Goal: Task Accomplishment & Management: Manage account settings

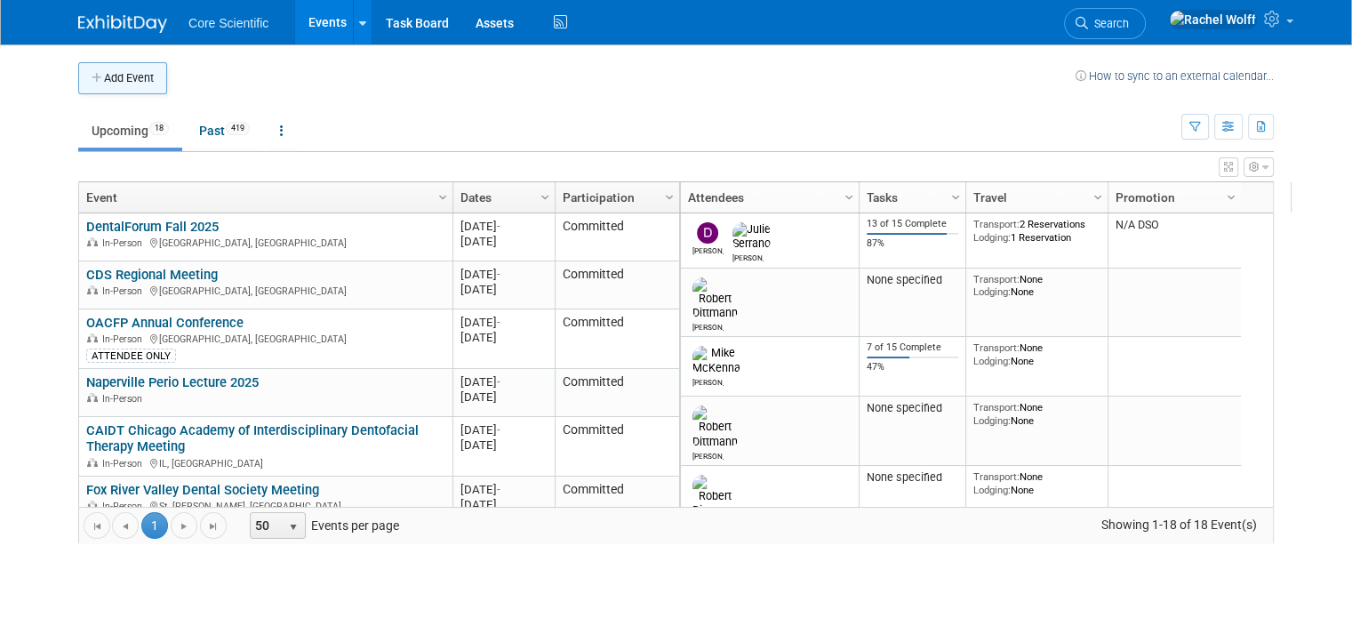
click at [146, 74] on button "Add Event" at bounding box center [122, 78] width 89 height 32
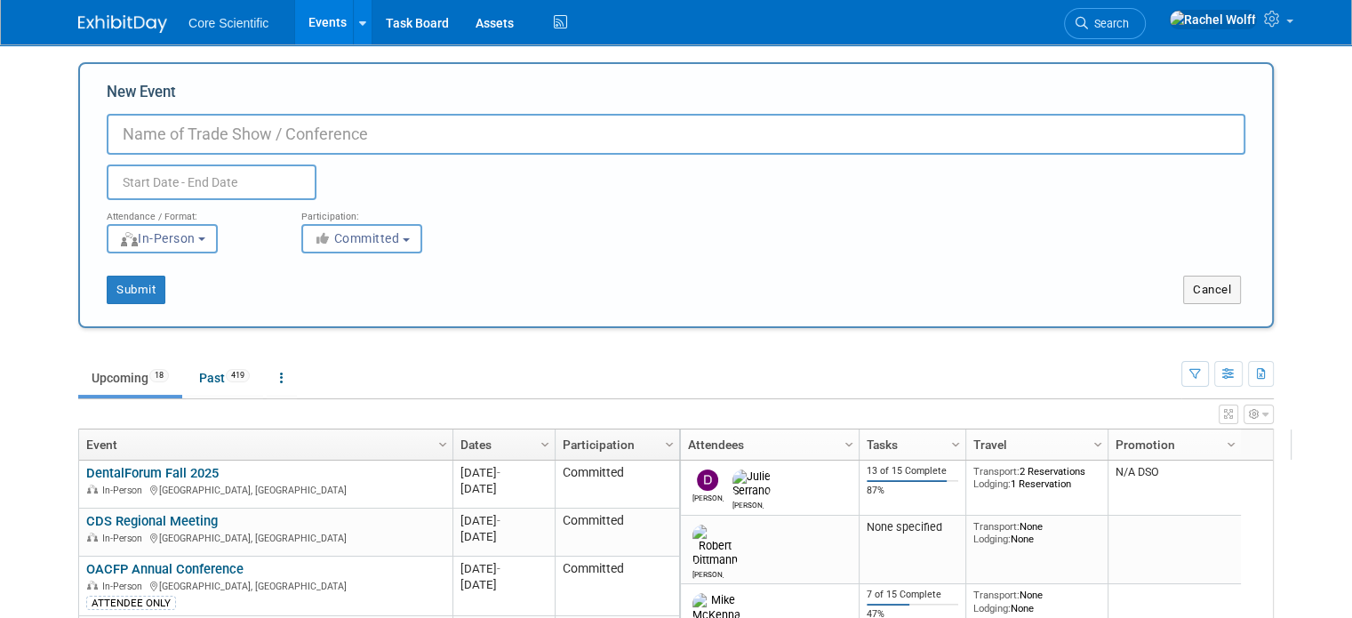
click at [359, 127] on input "New Event" at bounding box center [676, 134] width 1138 height 41
type input "[PERSON_NAME] 2026"
click at [229, 183] on input "text" at bounding box center [212, 182] width 210 height 36
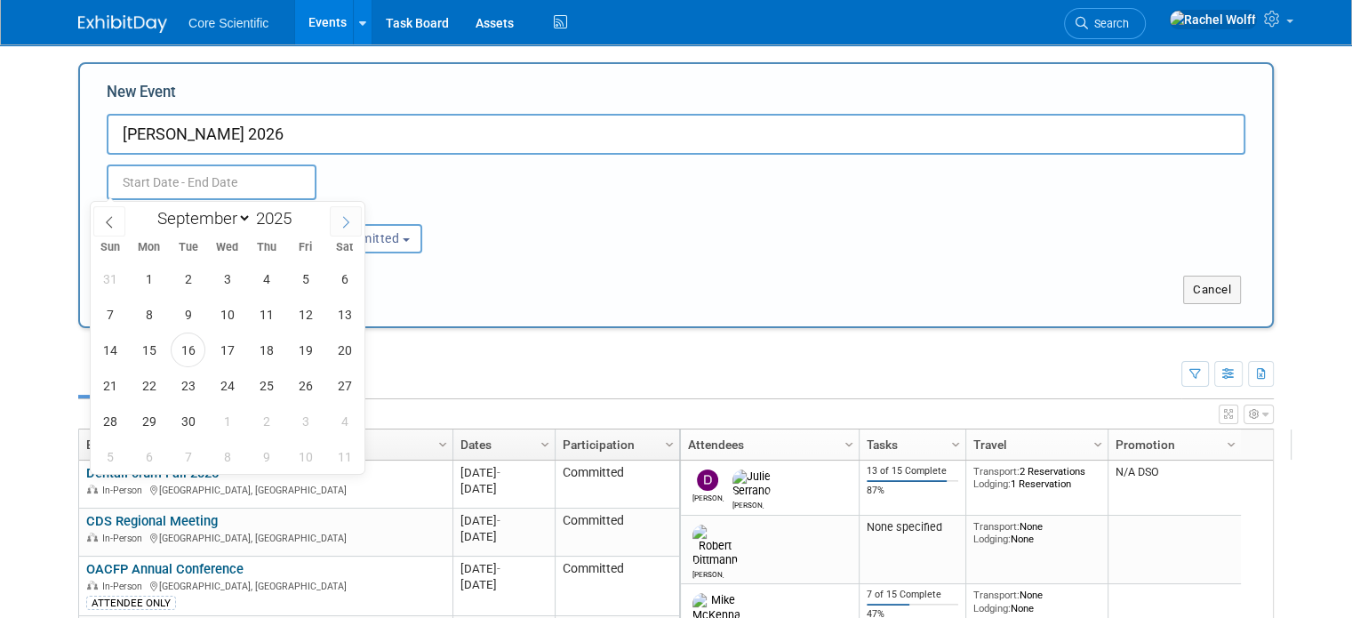
click at [342, 212] on span at bounding box center [346, 221] width 32 height 30
select select "11"
click at [342, 212] on span at bounding box center [346, 221] width 32 height 30
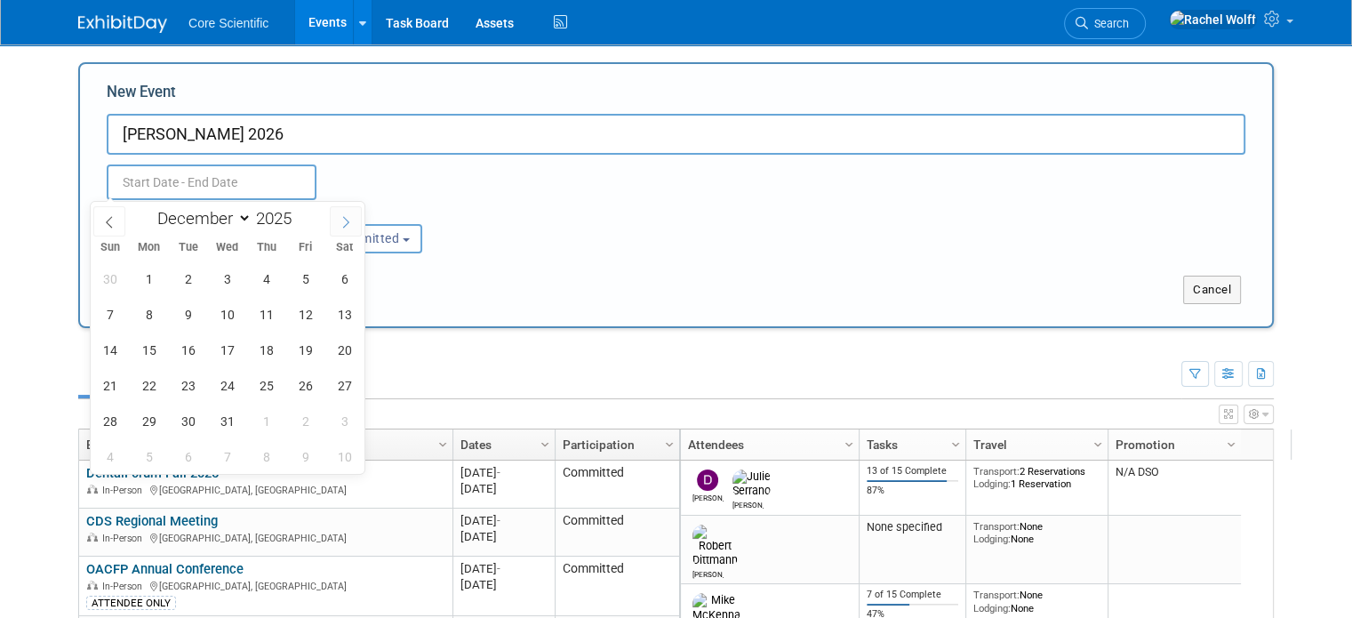
type input "2026"
click at [342, 212] on span at bounding box center [346, 221] width 32 height 30
select select "2"
click at [272, 315] on span "12" at bounding box center [266, 314] width 35 height 35
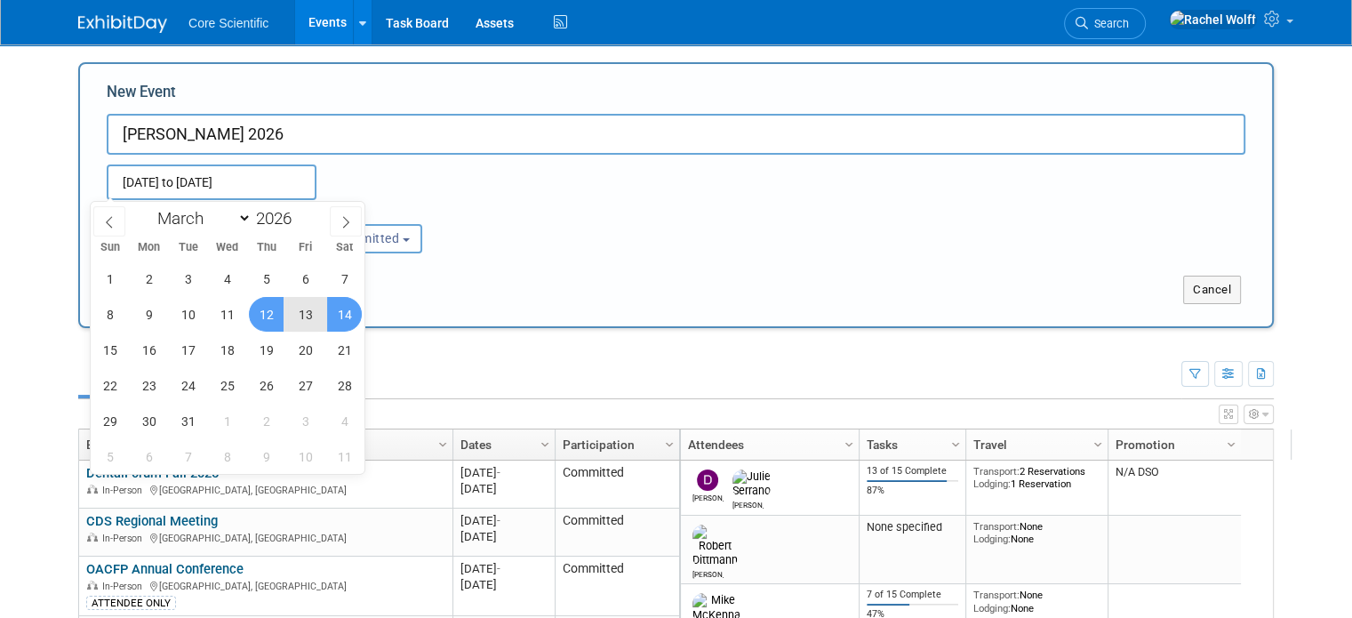
click at [347, 324] on span "14" at bounding box center [344, 314] width 35 height 35
type input "Mar 12, 2026 to Mar 14, 2026"
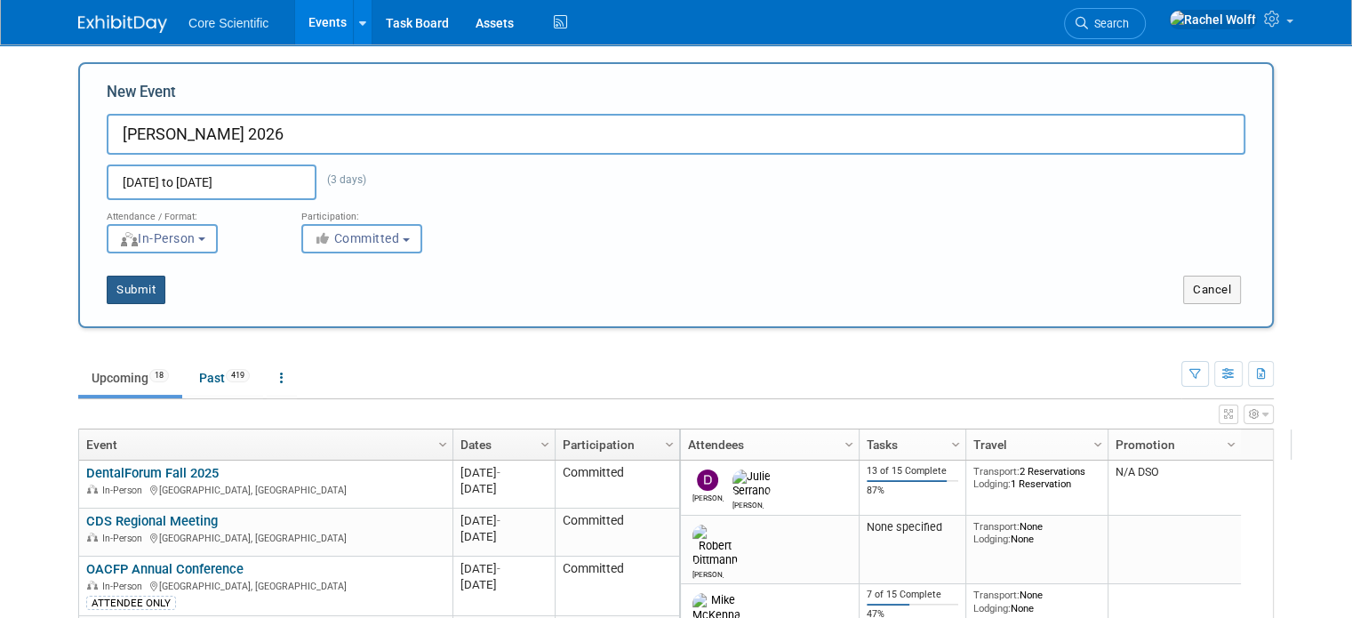
click at [140, 289] on button "Submit" at bounding box center [136, 290] width 59 height 28
type input "[PERSON_NAME] 2026"
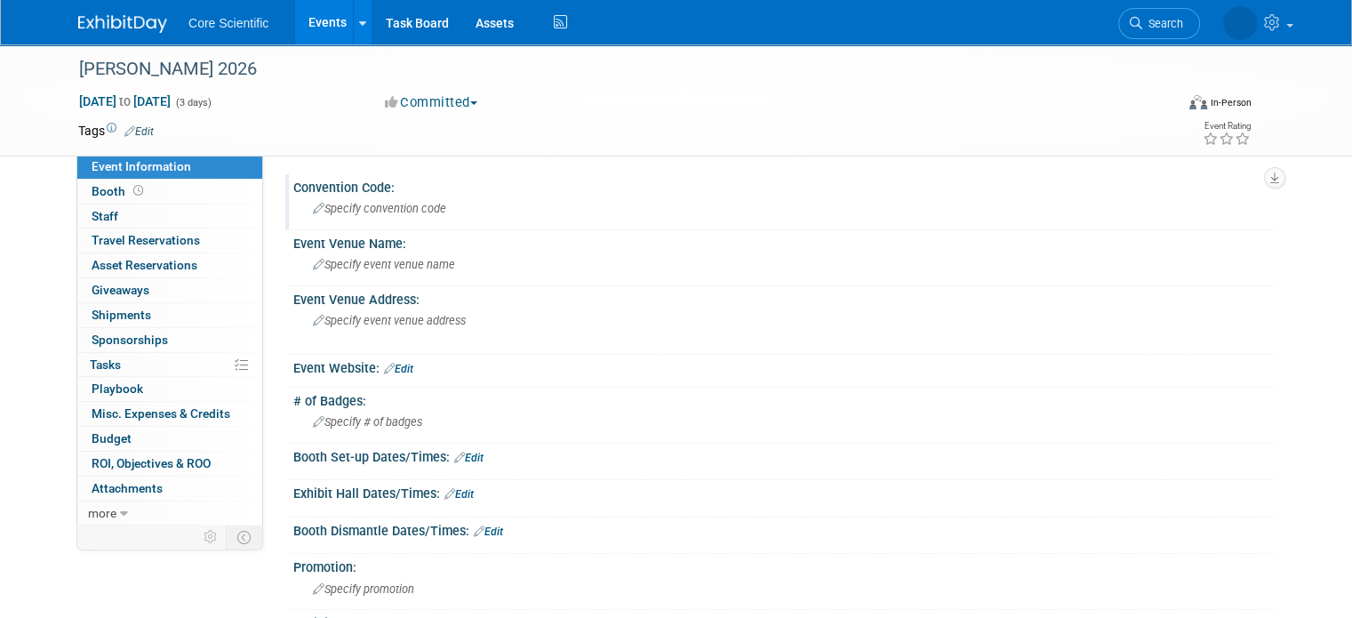
click at [366, 208] on span "Specify convention code" at bounding box center [379, 208] width 133 height 13
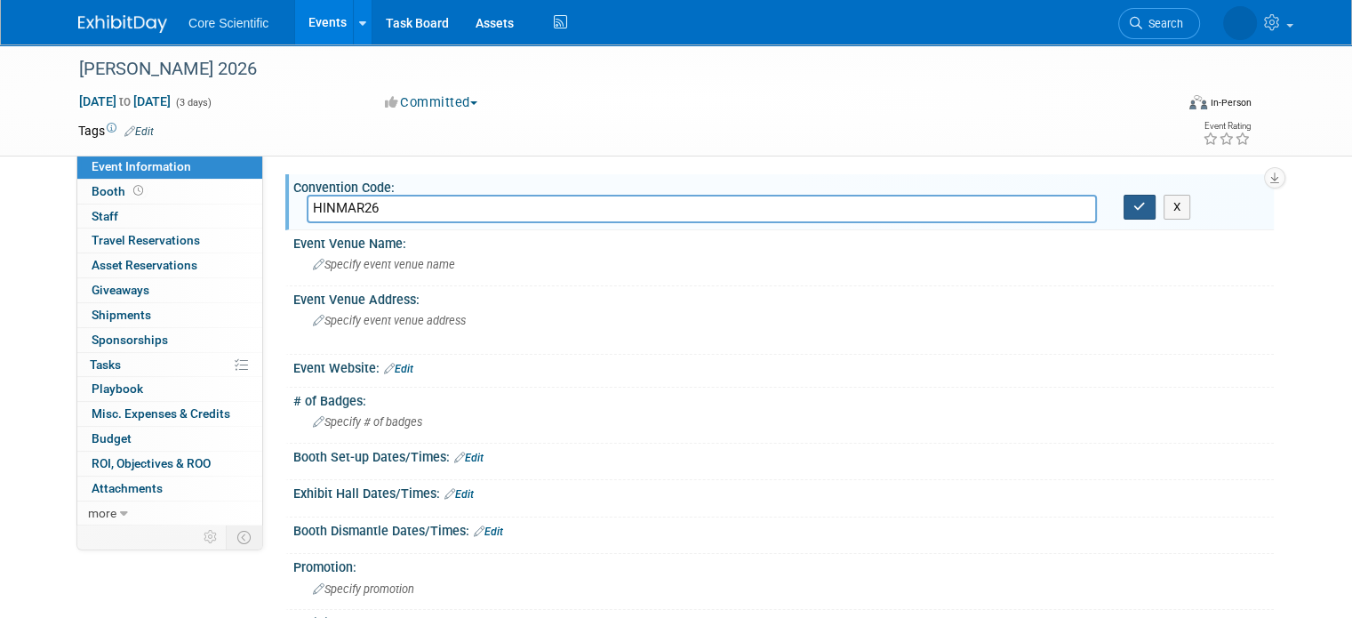
type input "HINMAR26"
click at [1134, 216] on button "button" at bounding box center [1139, 207] width 32 height 25
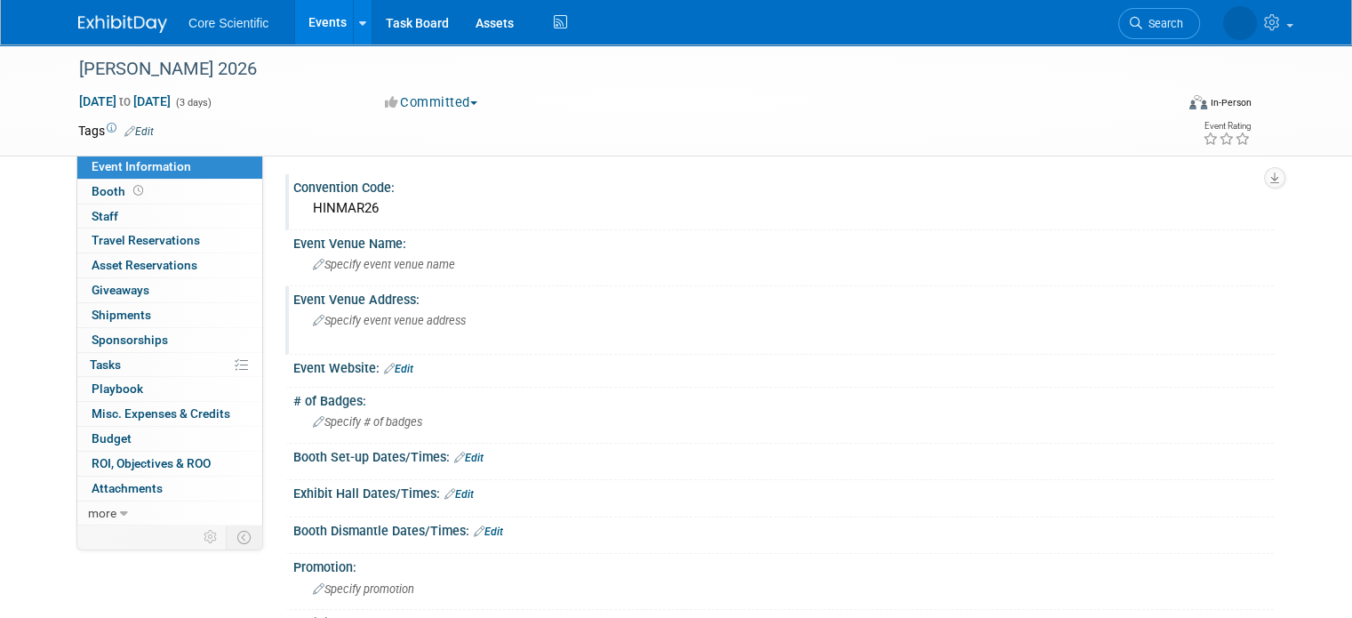
click at [390, 325] on span "Specify event venue address" at bounding box center [389, 320] width 153 height 13
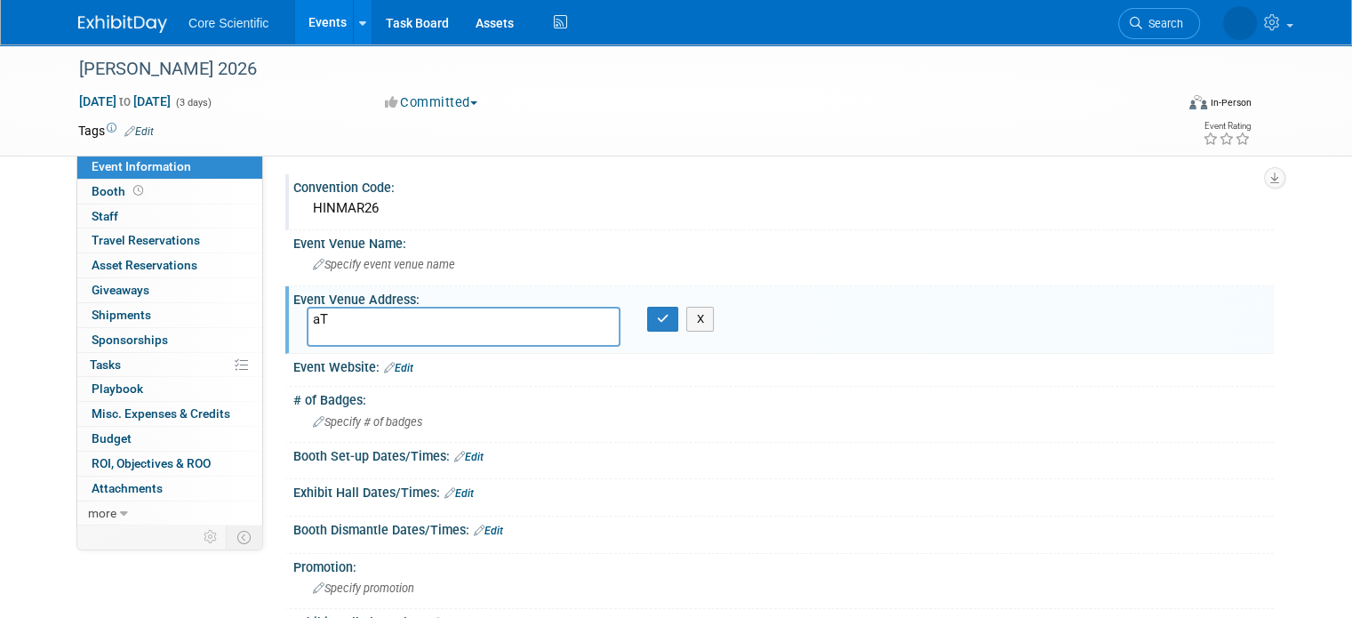
type textarea "a"
type textarea "[GEOGRAPHIC_DATA], [GEOGRAPHIC_DATA]"
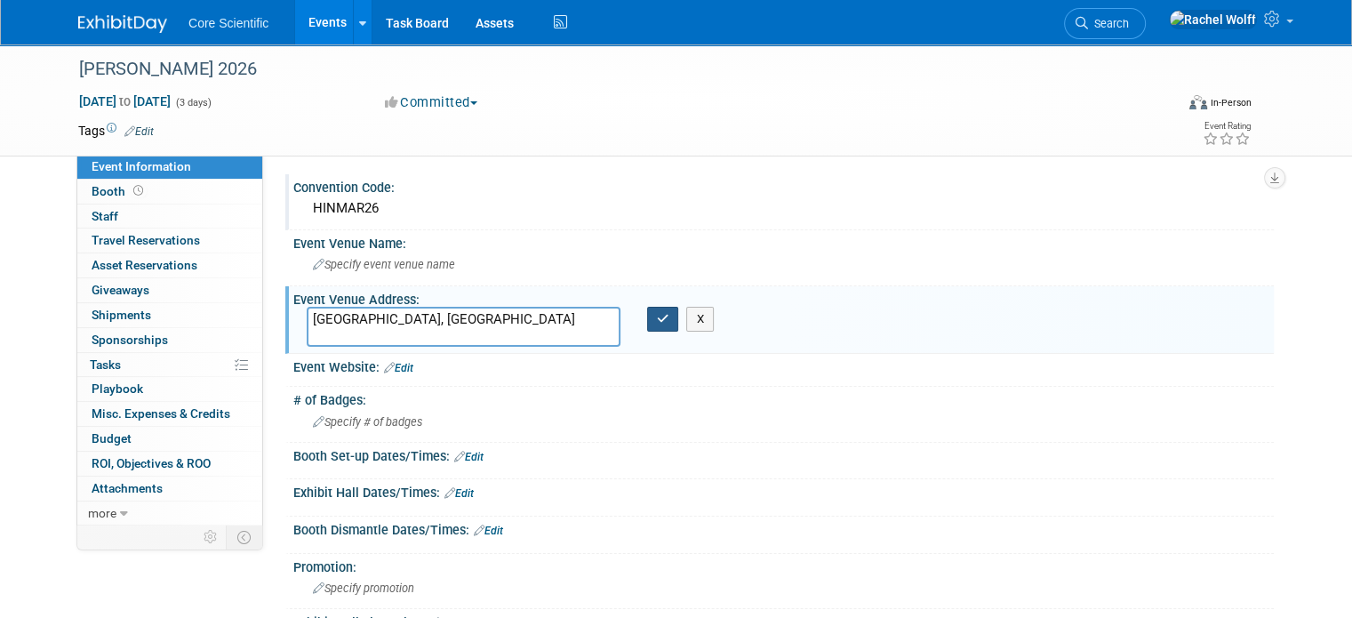
click at [661, 314] on icon "button" at bounding box center [663, 319] width 12 height 12
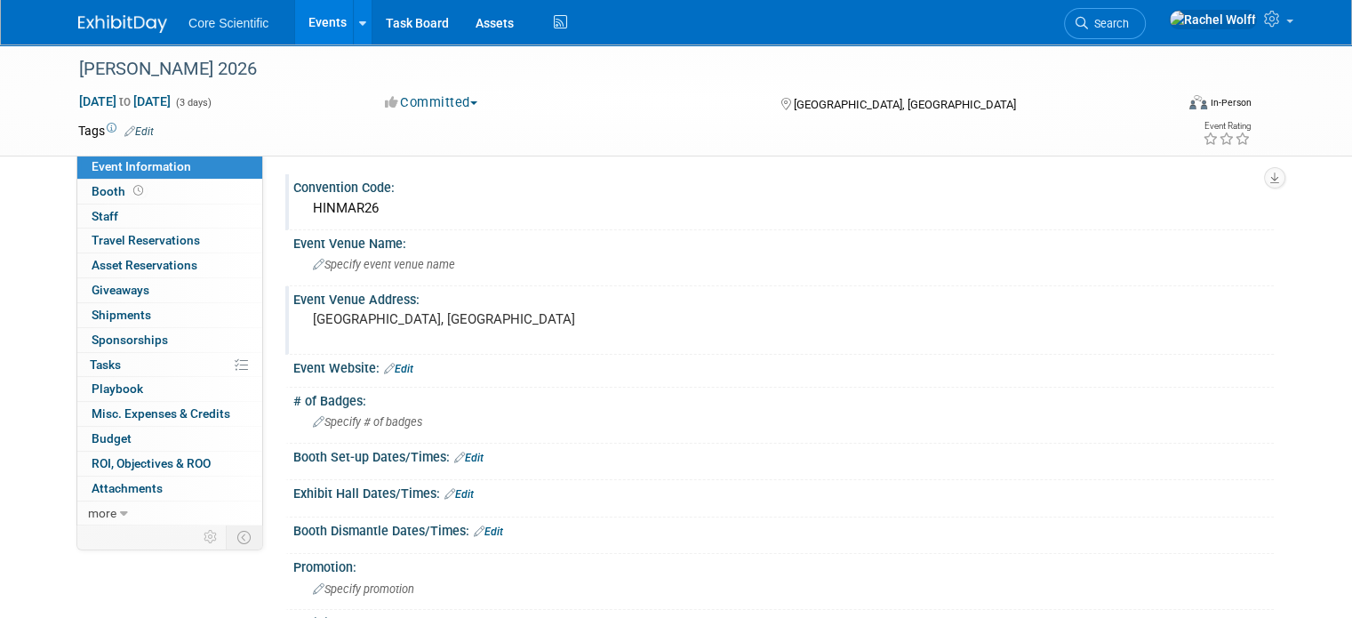
click at [122, 20] on img at bounding box center [122, 24] width 89 height 18
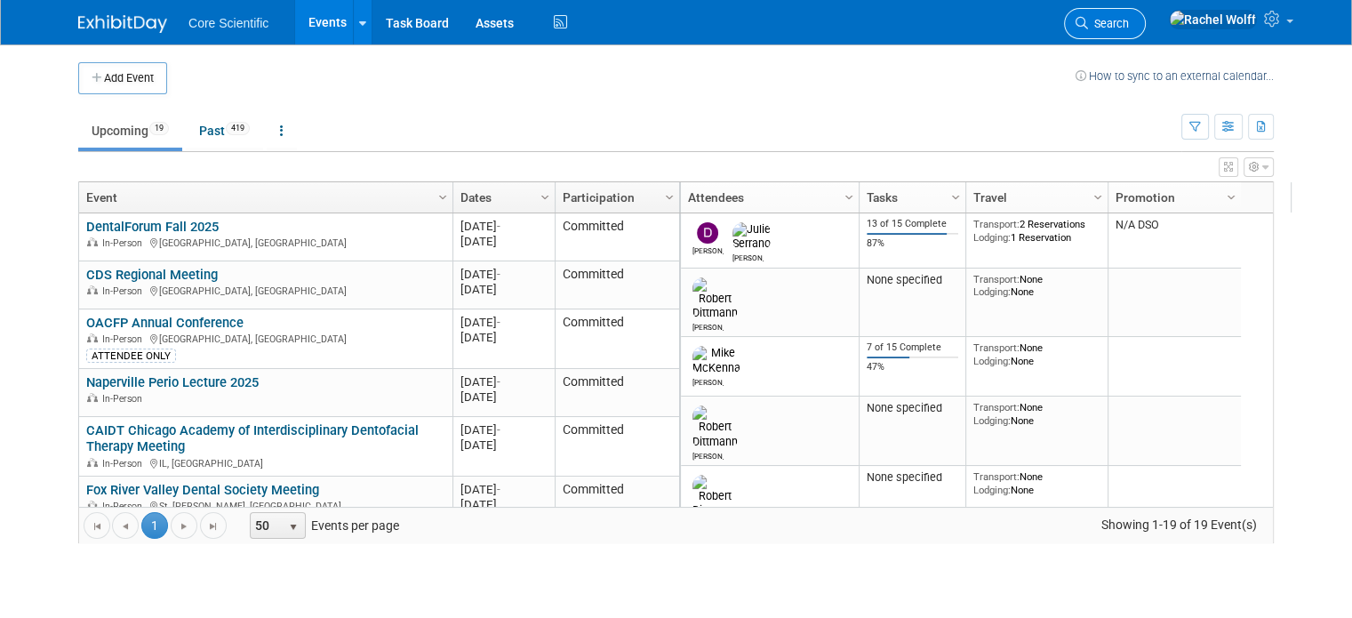
click at [1129, 28] on span "Search" at bounding box center [1108, 23] width 41 height 13
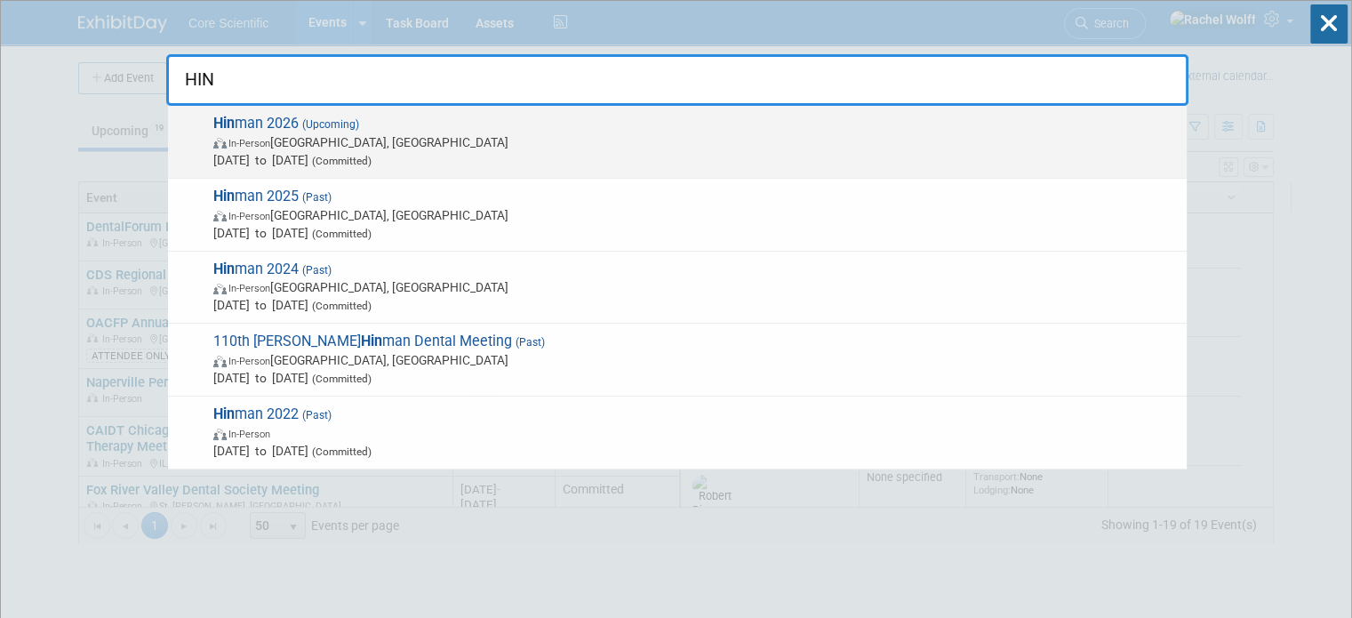
type input "HIN"
click at [609, 153] on span "Mar 12, 2026 to Mar 14, 2026 (Committed)" at bounding box center [695, 160] width 964 height 18
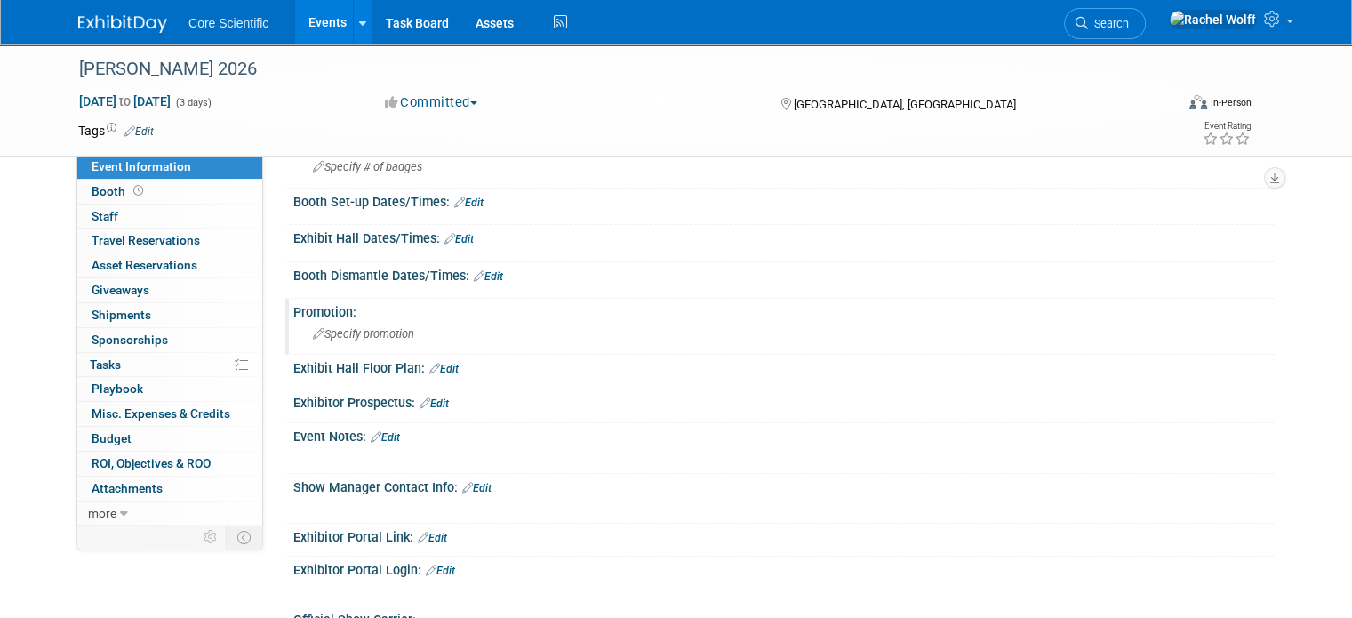
scroll to position [267, 0]
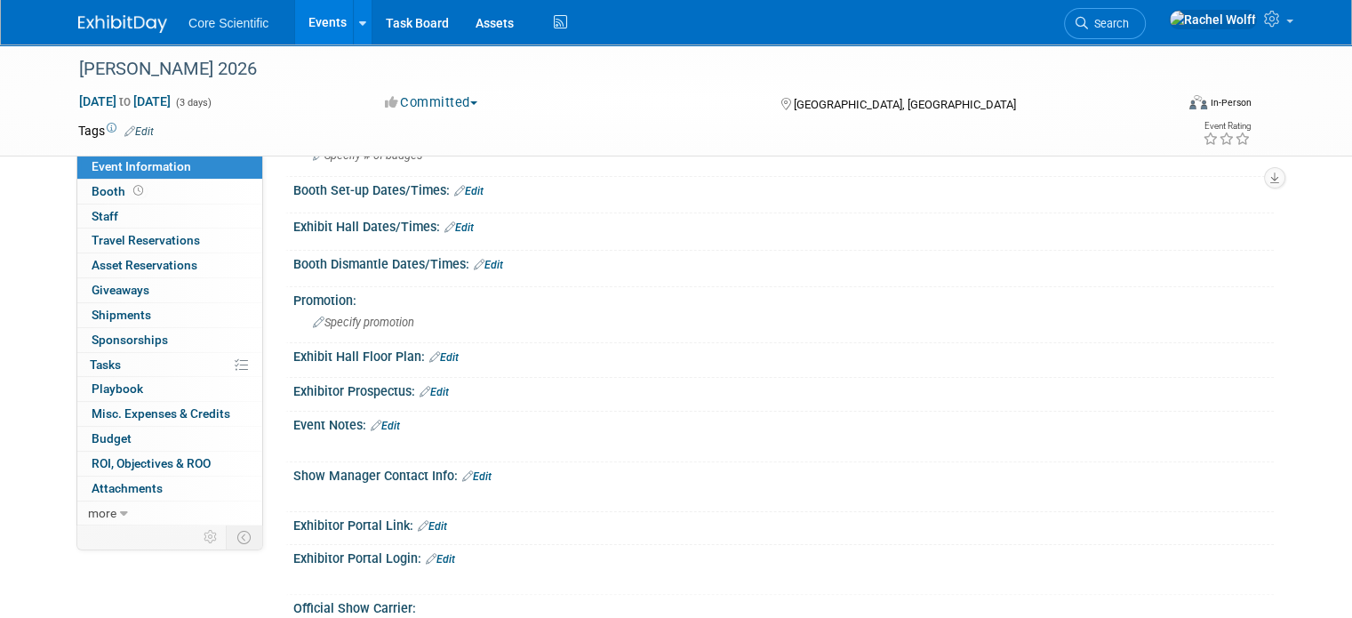
click at [424, 524] on link "Edit" at bounding box center [432, 526] width 29 height 12
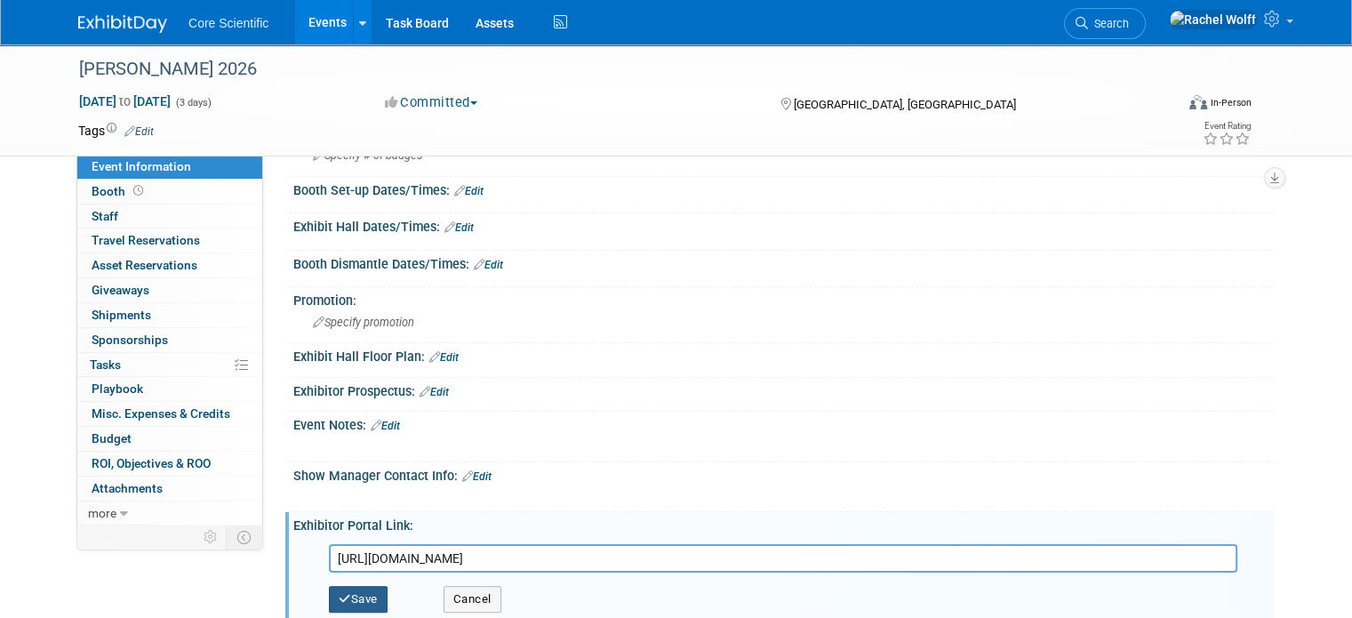
type input "https://s36.a2zinc.net/clients/HDSA/hinman2026/Public/Enter.aspx"
click at [359, 589] on button "Save" at bounding box center [358, 599] width 59 height 27
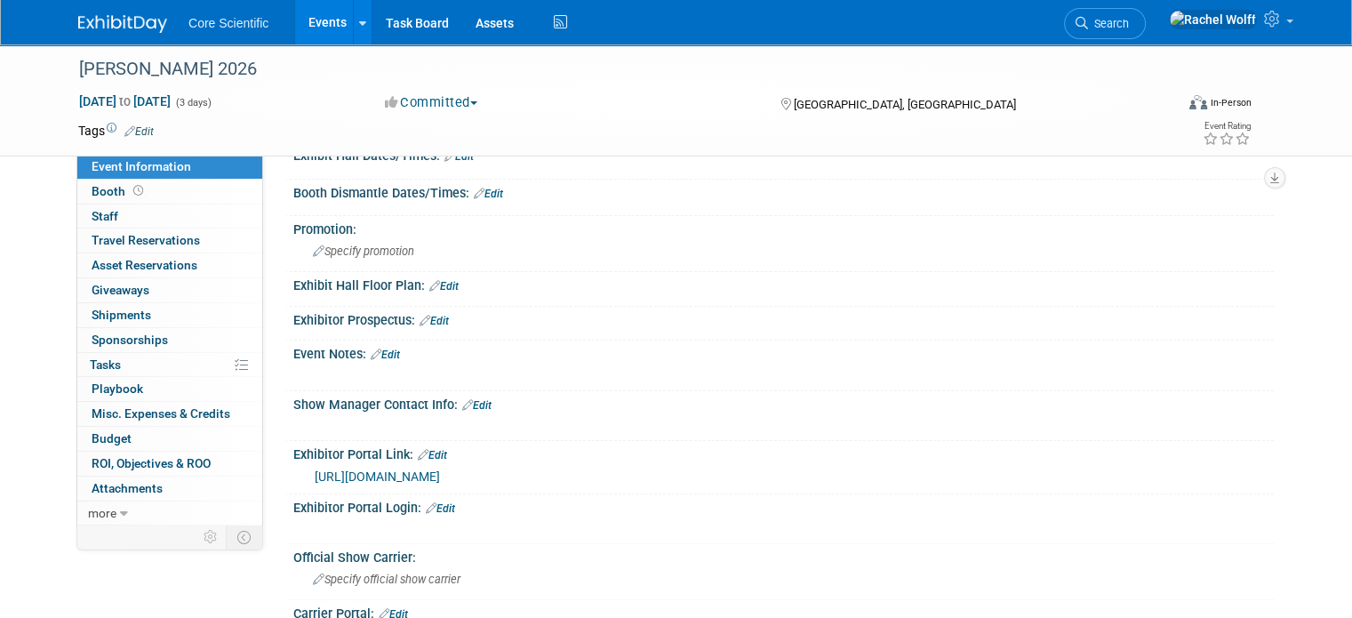
scroll to position [444, 0]
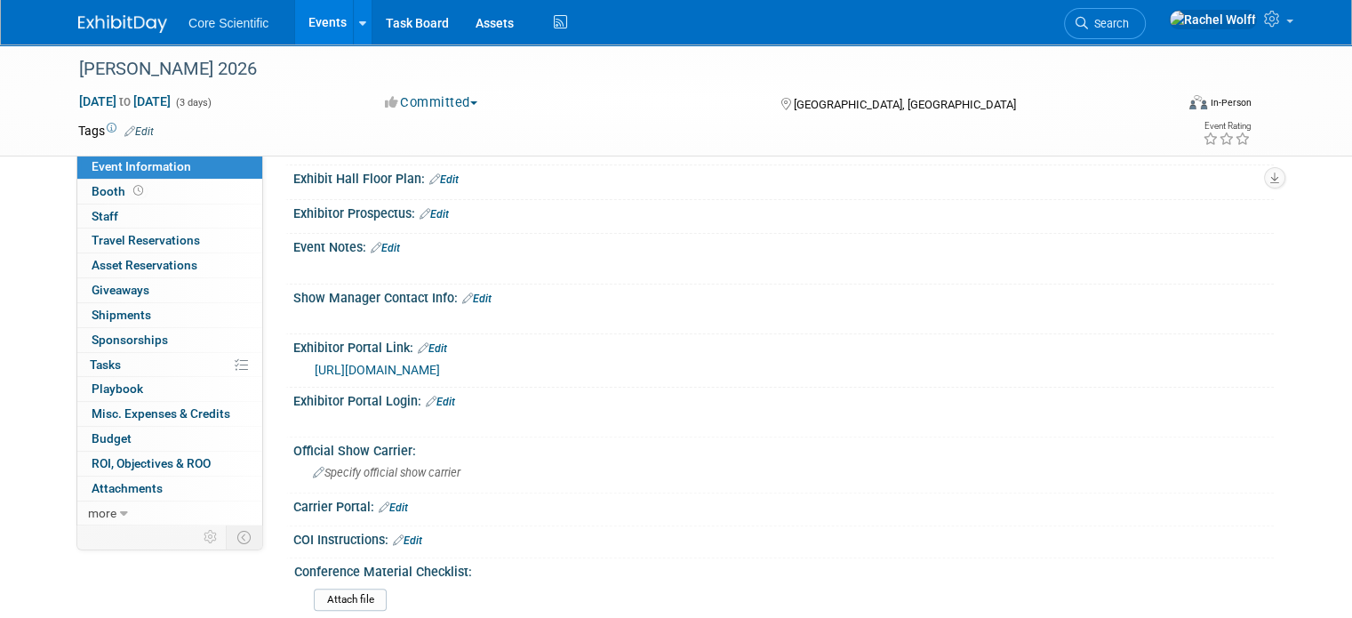
click at [435, 395] on link "Edit" at bounding box center [440, 401] width 29 height 12
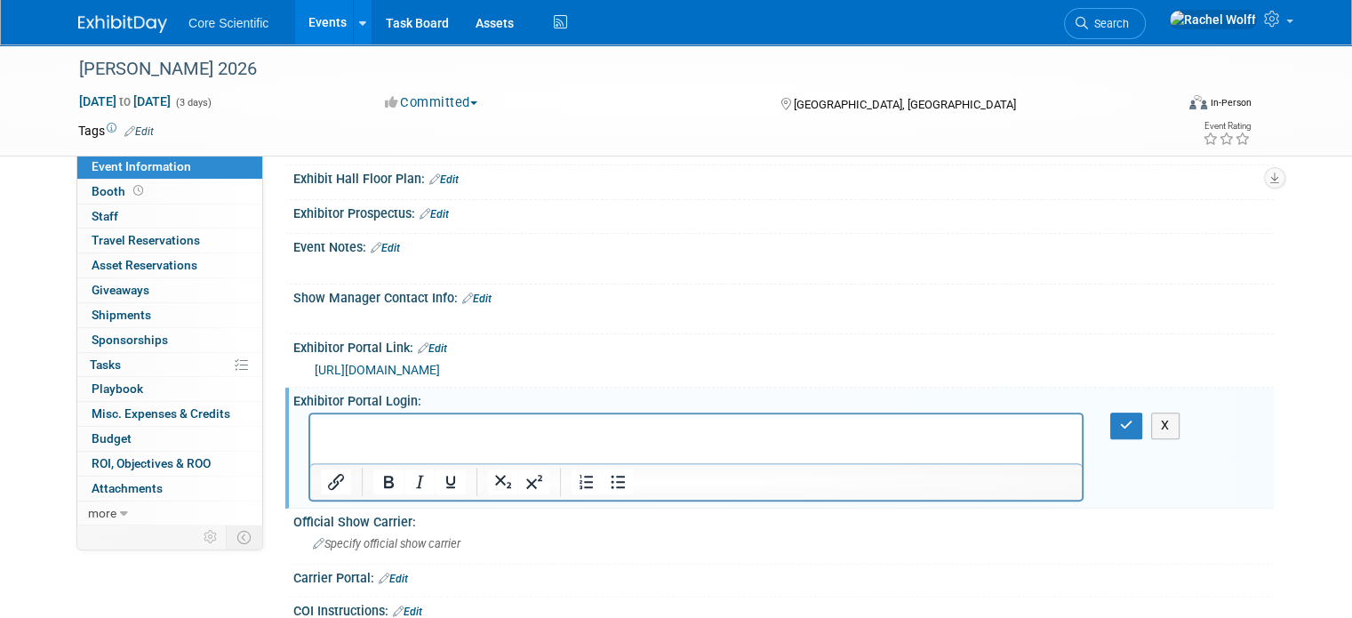
scroll to position [0, 0]
click at [715, 439] on html "﻿https://s36.a2zinc.net/clients/HDSA/hinman2026/Public/Enter.aspx alissa@core-s…" at bounding box center [695, 426] width 771 height 25
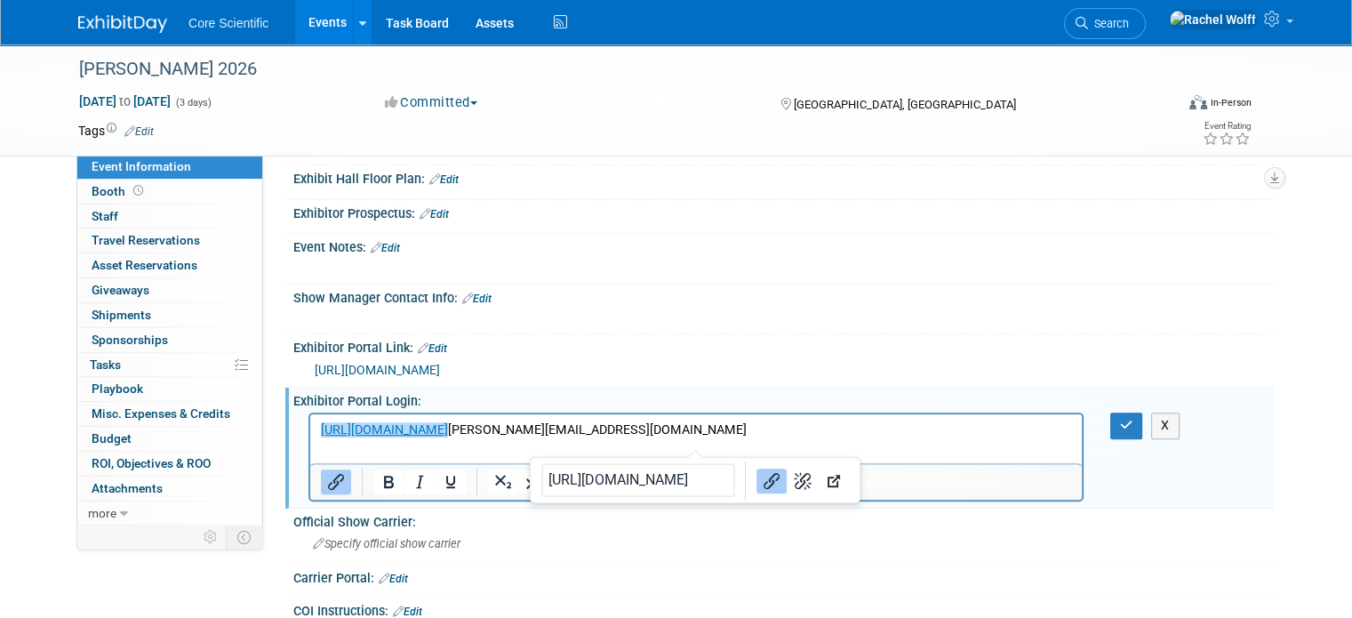
drag, startPoint x: 703, startPoint y: 433, endPoint x: 587, endPoint y: 854, distance: 436.8
click at [310, 439] on html "https://s36.a2zinc.net/clients/HDSA/hinman2026/Public/Enter.aspx alissa@core-sc…" at bounding box center [695, 426] width 771 height 25
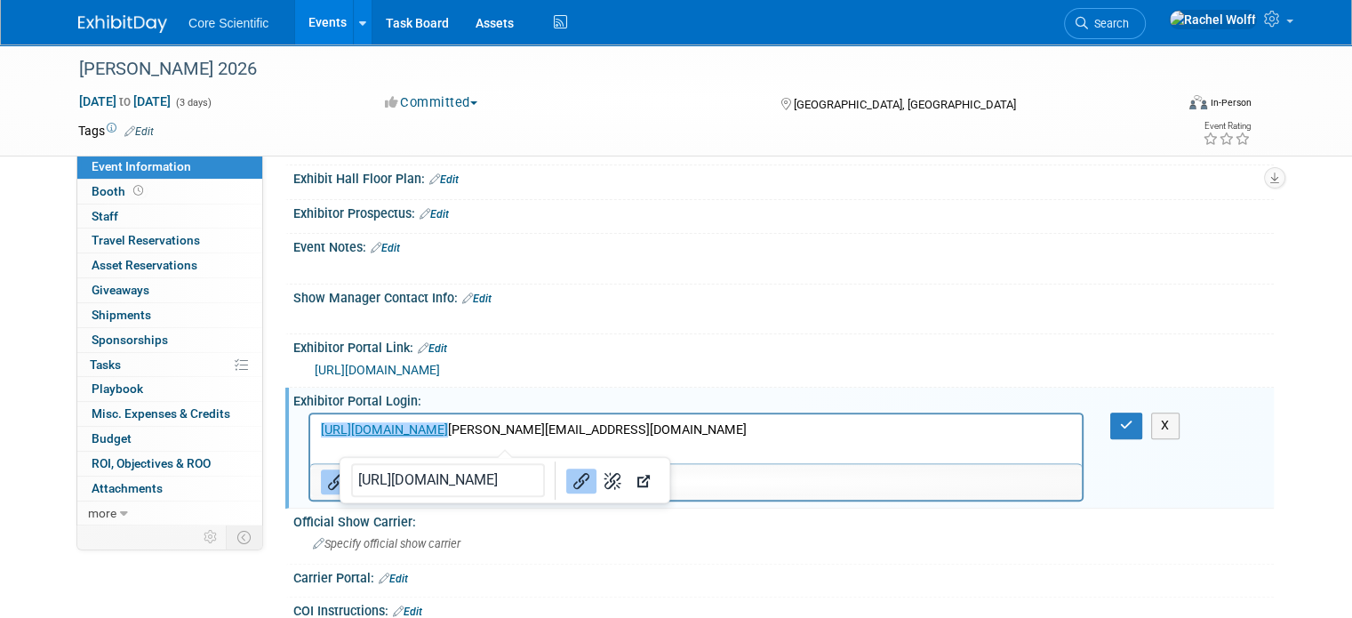
click at [365, 439] on html "https://s36.a2zinc.net/clients/HDSA/hinman2026/Public/Enter.aspx alissa@core-sc…" at bounding box center [695, 426] width 771 height 25
drag, startPoint x: 707, startPoint y: 431, endPoint x: 228, endPoint y: 452, distance: 479.5
click at [310, 439] on html "https://s36.a2zinc.net/clients/HDSA/hinman2026/Public/Enter.aspx alissa@core-sc…" at bounding box center [695, 426] width 771 height 25
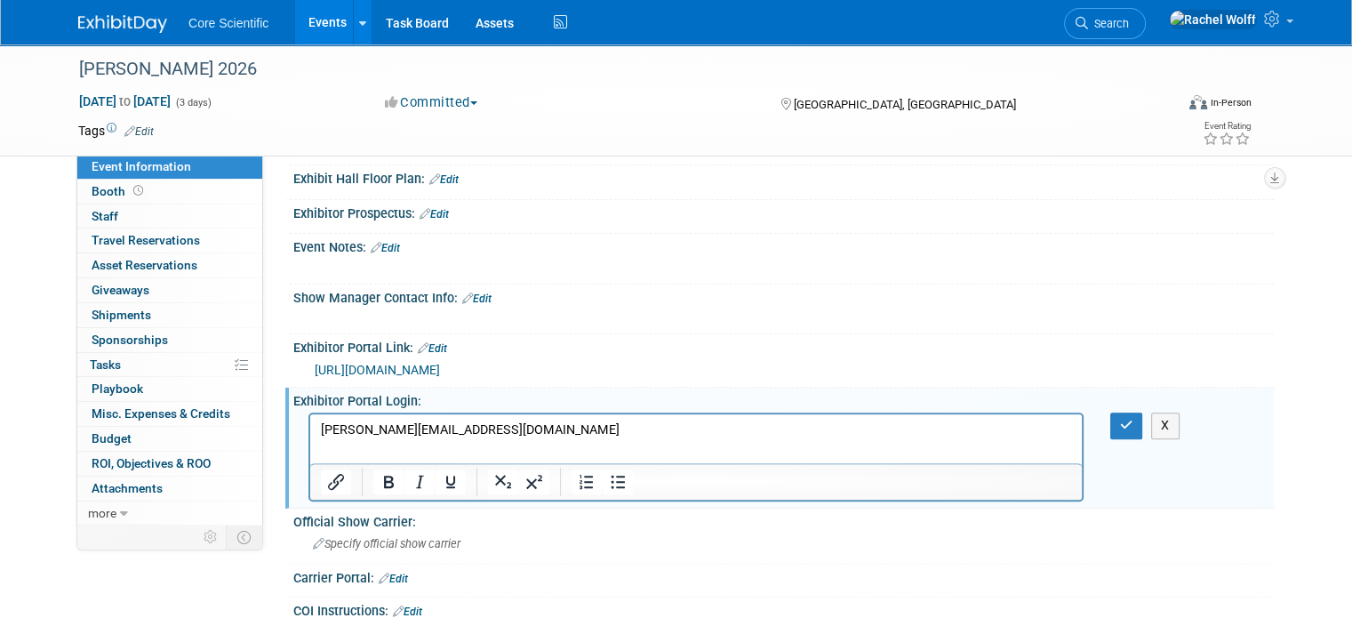
click at [332, 439] on html "alissa@core-scientific.com" at bounding box center [695, 426] width 771 height 25
click at [491, 436] on p "alissa@core-scientific.com" at bounding box center [696, 430] width 751 height 18
click at [1133, 420] on icon "button" at bounding box center [1126, 425] width 13 height 12
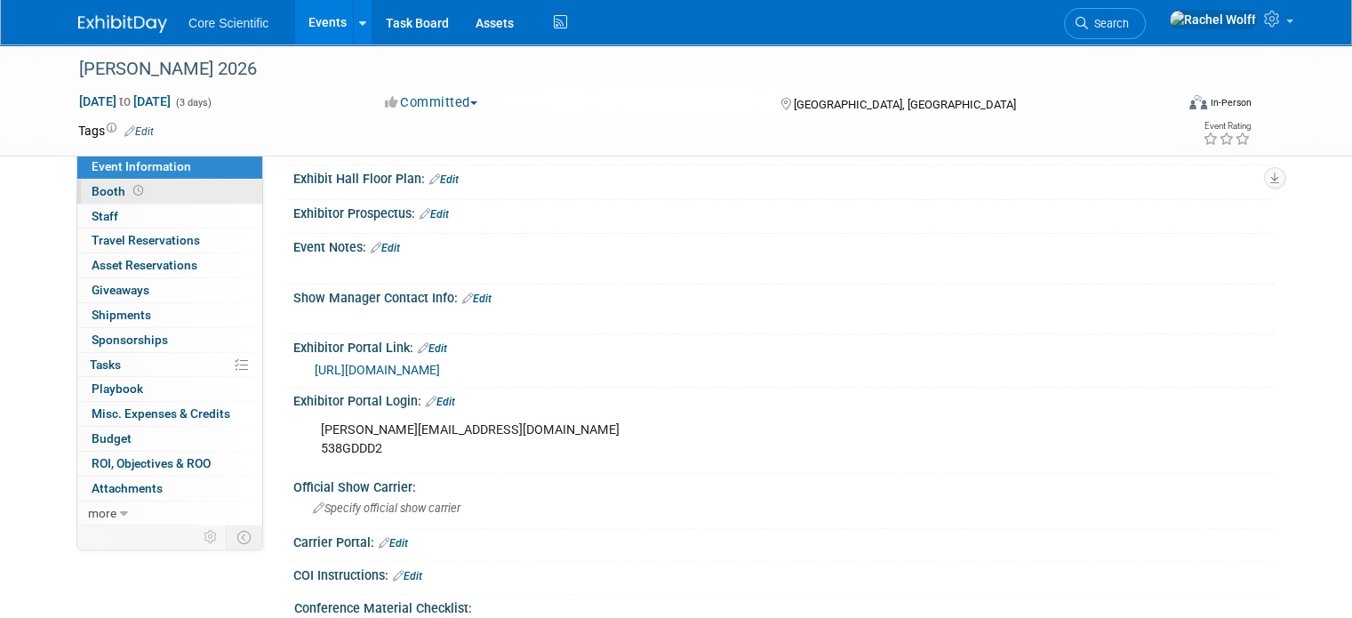
click at [92, 198] on span "Booth" at bounding box center [119, 191] width 55 height 14
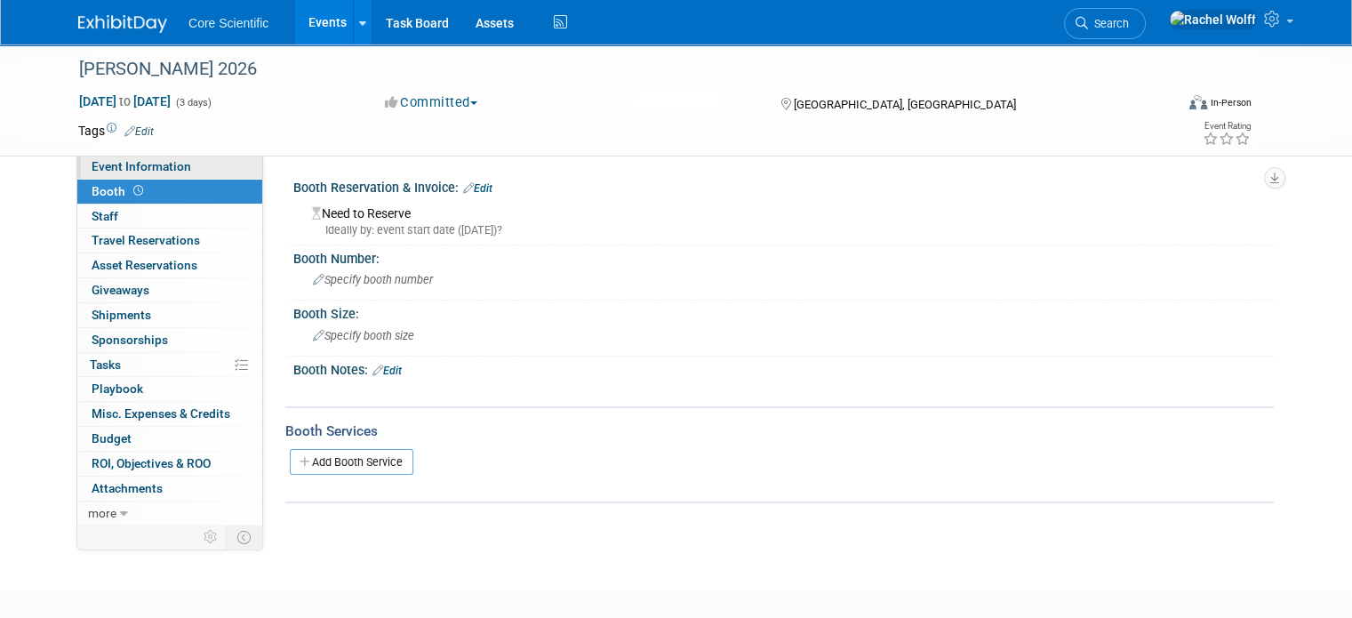
click at [161, 160] on span "Event Information" at bounding box center [142, 166] width 100 height 14
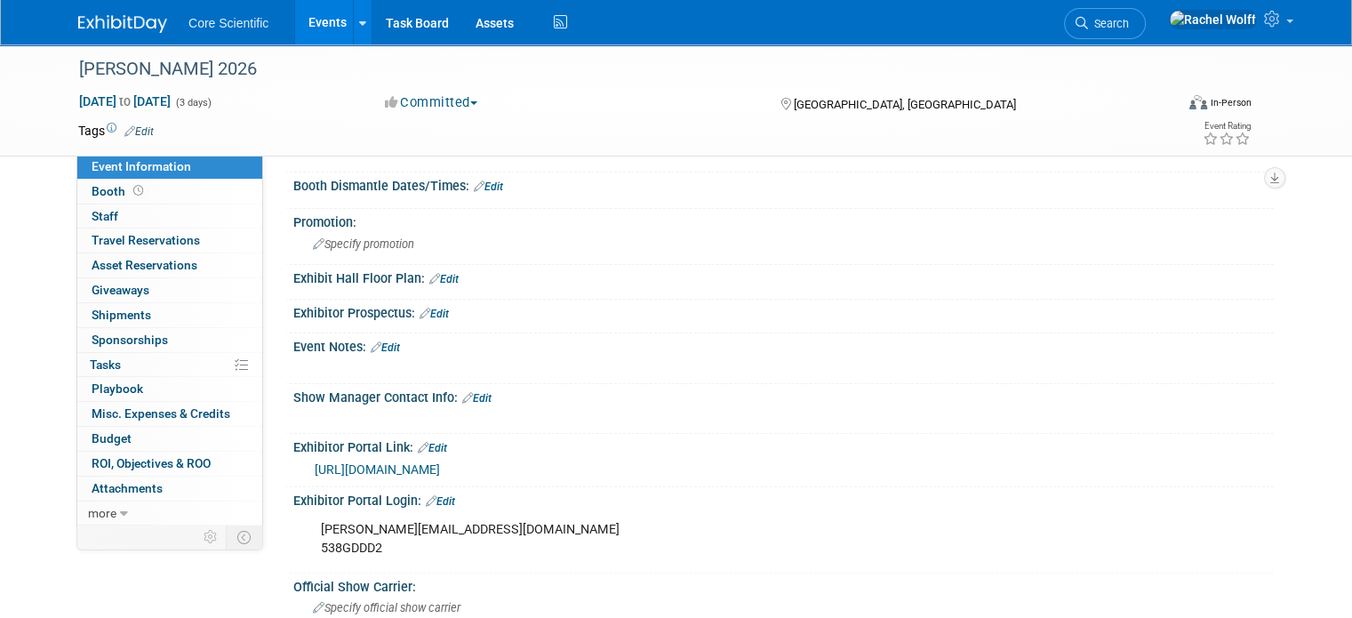
scroll to position [355, 0]
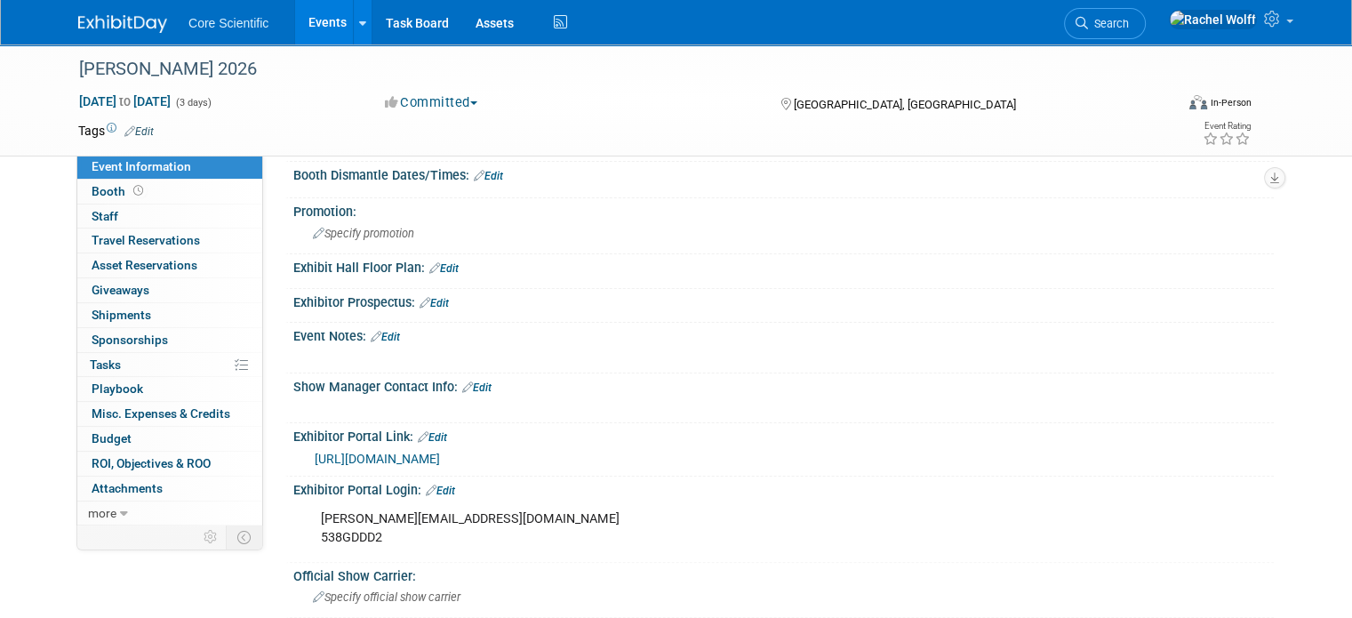
click at [384, 333] on link "Edit" at bounding box center [385, 337] width 29 height 12
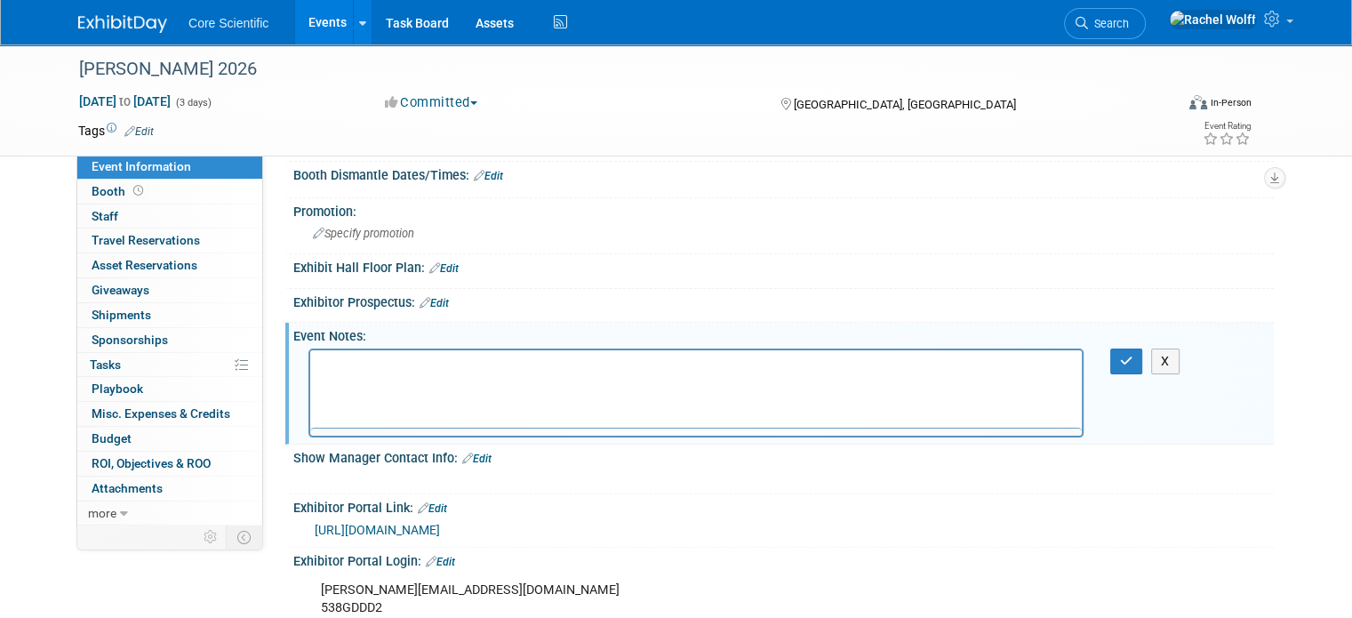
scroll to position [0, 0]
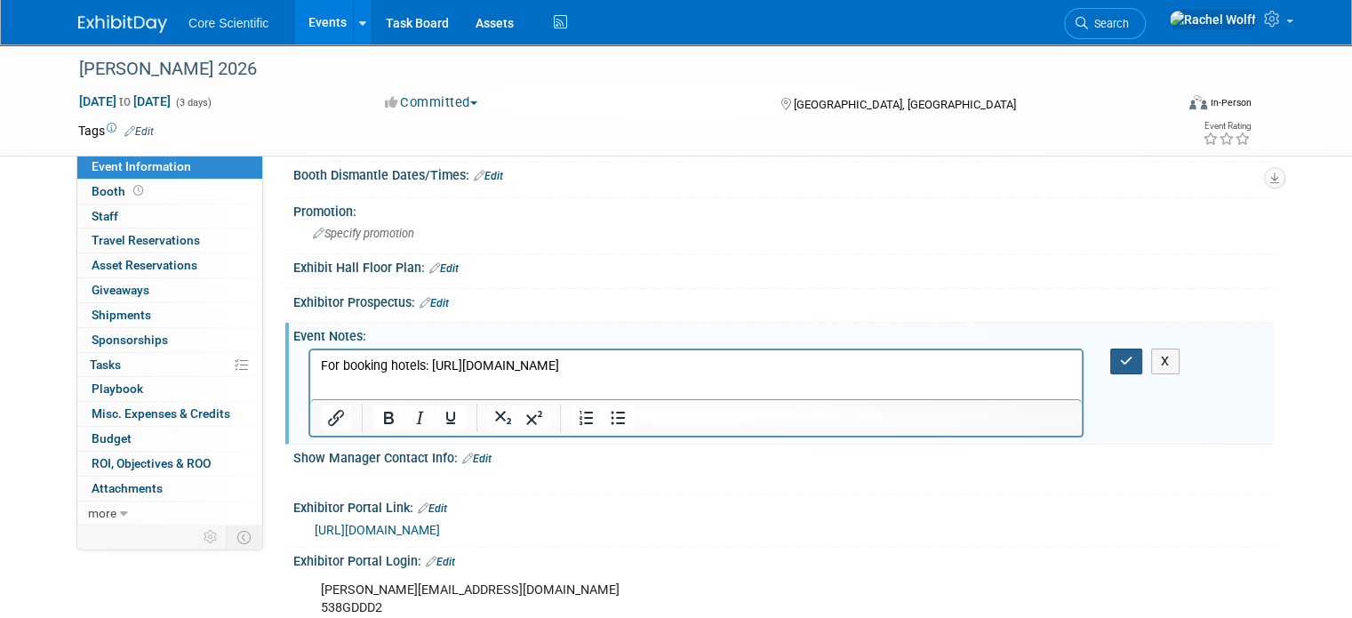
click at [1133, 359] on icon "button" at bounding box center [1126, 361] width 13 height 12
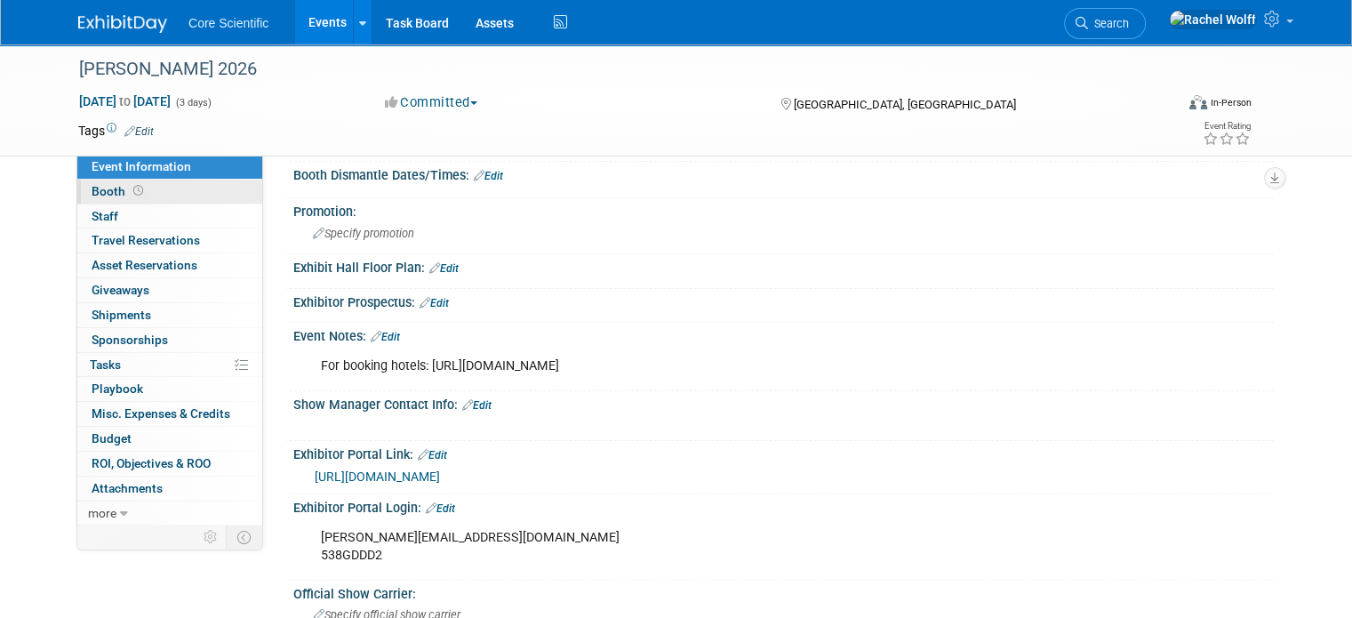
click at [132, 195] on link "Booth" at bounding box center [169, 192] width 185 height 24
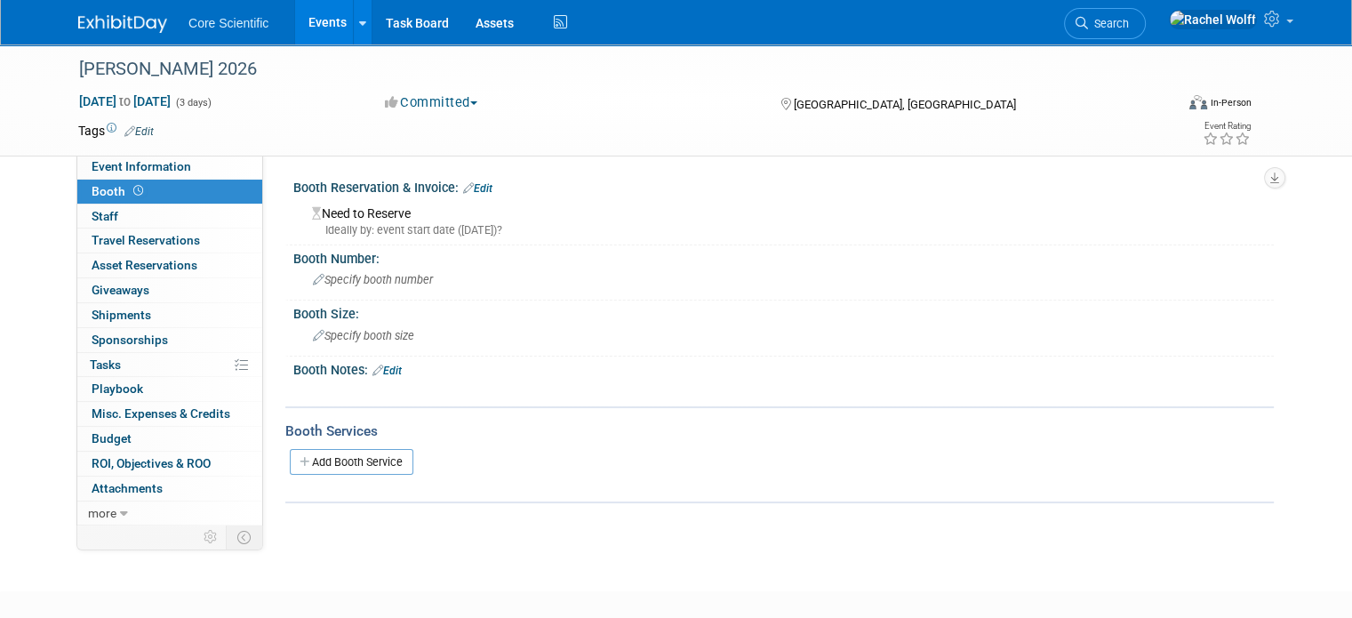
click at [409, 228] on div "Ideally by: event start date (Thu. Mar 12, 2026)?" at bounding box center [786, 230] width 948 height 16
click at [463, 185] on icon at bounding box center [468, 188] width 11 height 12
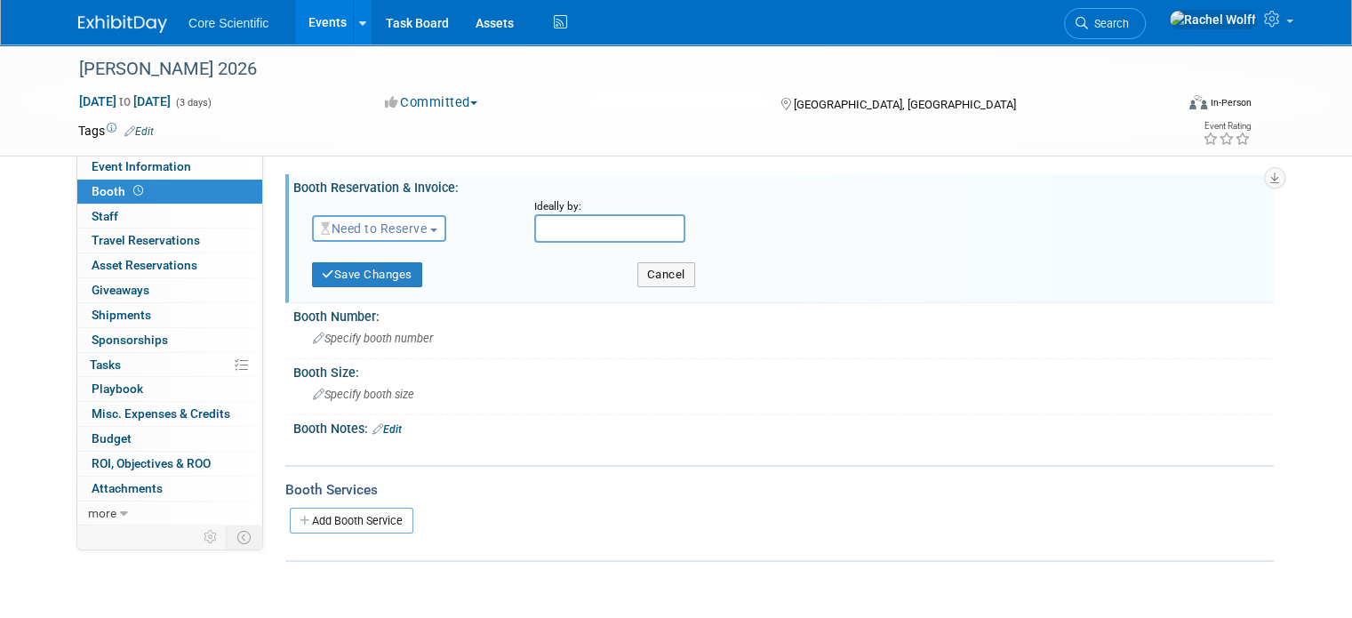
click at [380, 228] on span "Need to Reserve" at bounding box center [374, 228] width 106 height 14
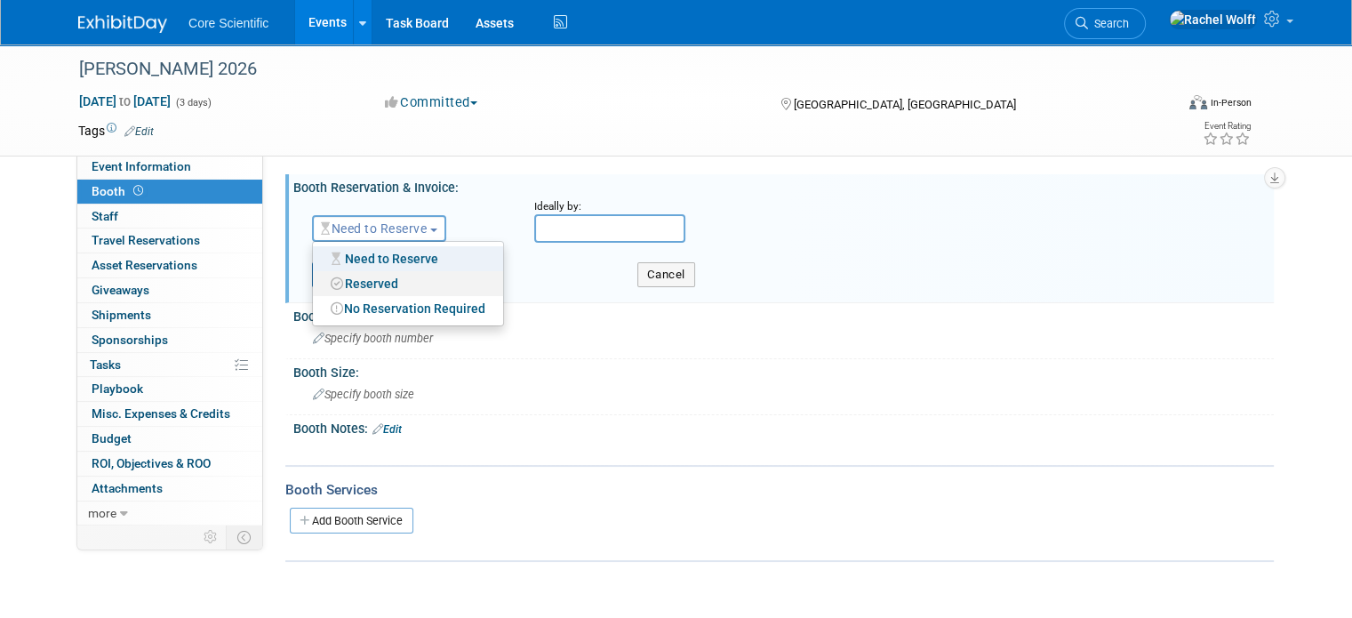
click at [385, 284] on link "Reserved" at bounding box center [408, 283] width 190 height 25
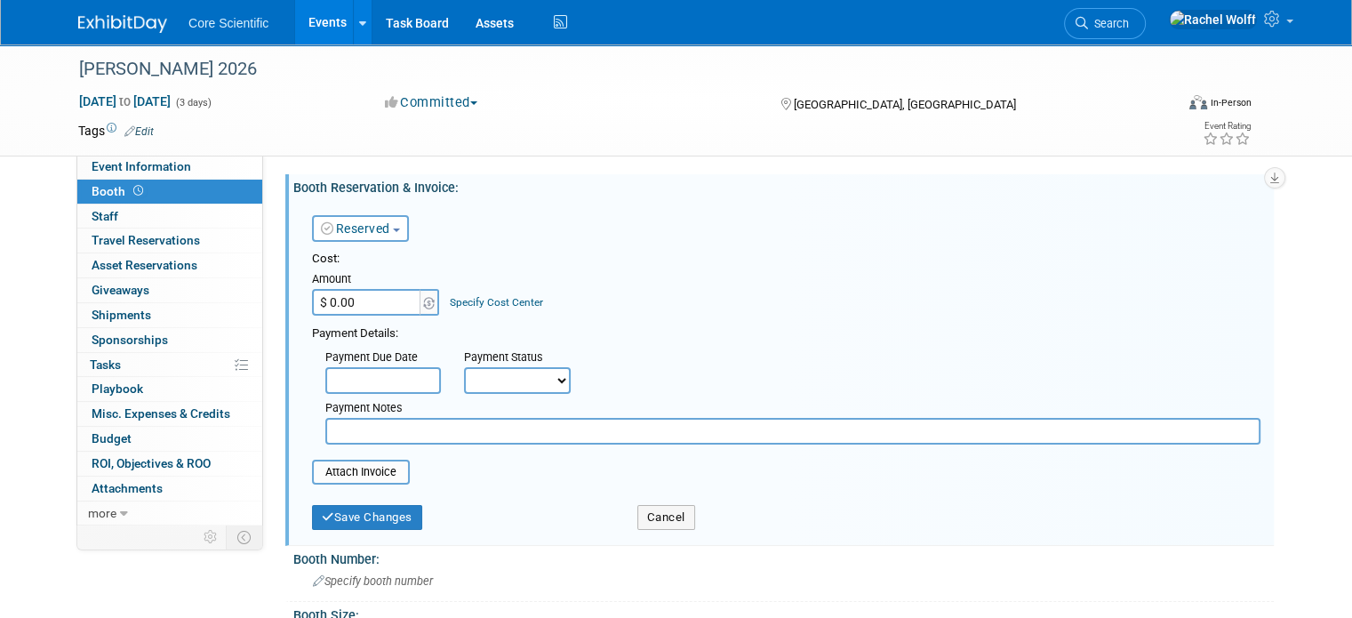
click at [373, 303] on input "$ 0.00" at bounding box center [367, 302] width 111 height 27
drag, startPoint x: 363, startPoint y: 299, endPoint x: 108, endPoint y: 289, distance: 255.2
click at [108, 289] on div "Event Information Event Info Booth Booth 0 Staff 0 Staff 0 Travel Reservations …" at bounding box center [676, 424] width 1222 height 760
type input "$"
type input "$ 0.00"
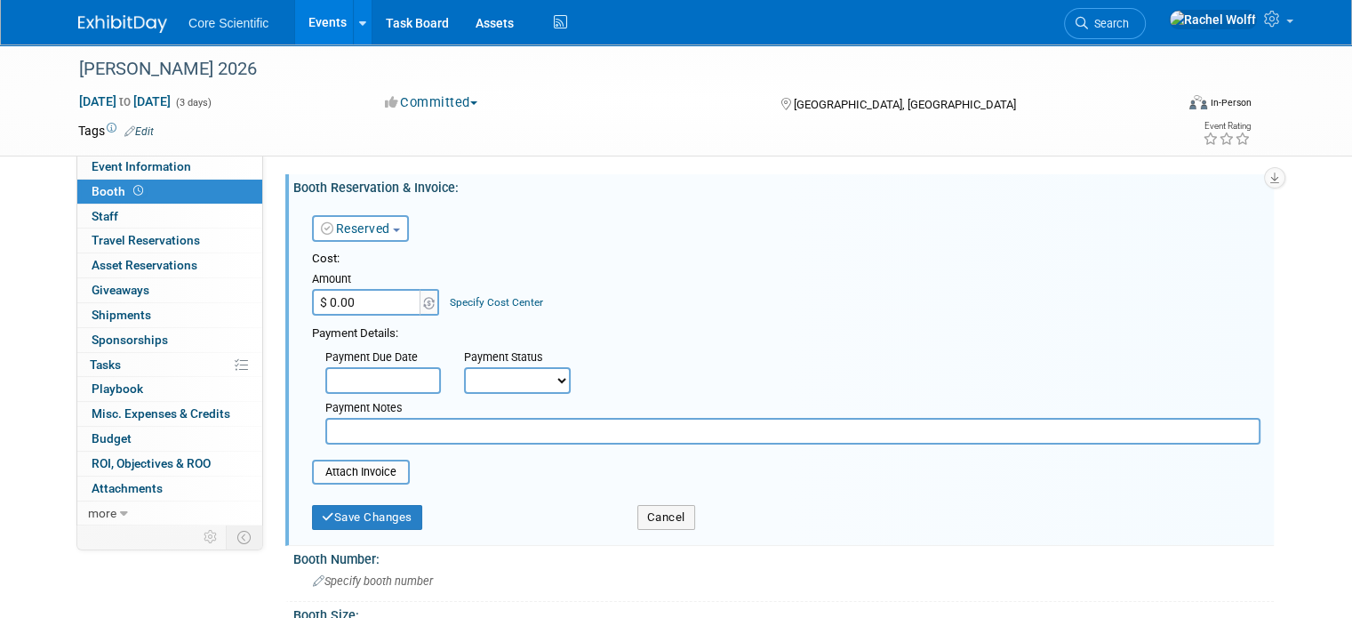
click at [366, 429] on input "text" at bounding box center [792, 431] width 935 height 27
click at [529, 427] on input "text" at bounding box center [792, 431] width 935 height 27
type input "%"
click at [392, 423] on input "$500" at bounding box center [792, 431] width 935 height 27
click at [700, 444] on div "Cost: Amount $ 0.00 Specify Cost Center Cost Center -- Not Specified --" at bounding box center [786, 368] width 948 height 234
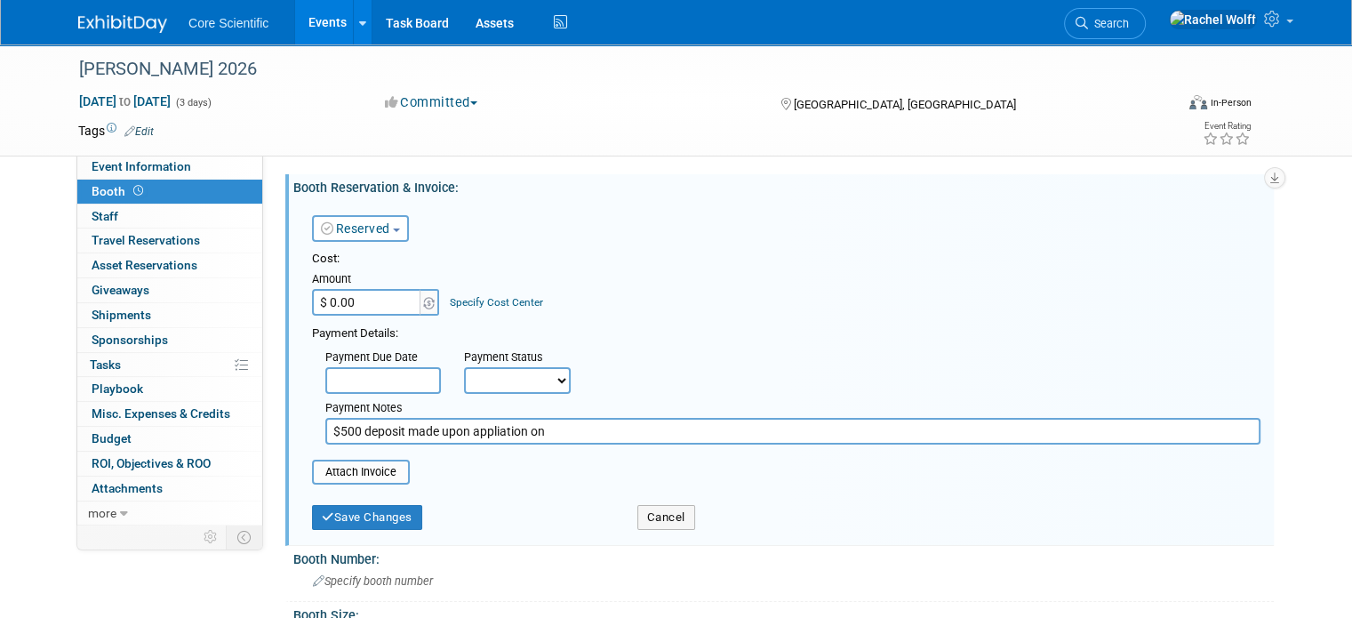
click at [700, 426] on input "$500 deposit made upon appliation on" at bounding box center [792, 431] width 935 height 27
type input "$500 deposit made upon appliation on 6/3"
click at [351, 519] on button "Save Changes" at bounding box center [367, 517] width 110 height 25
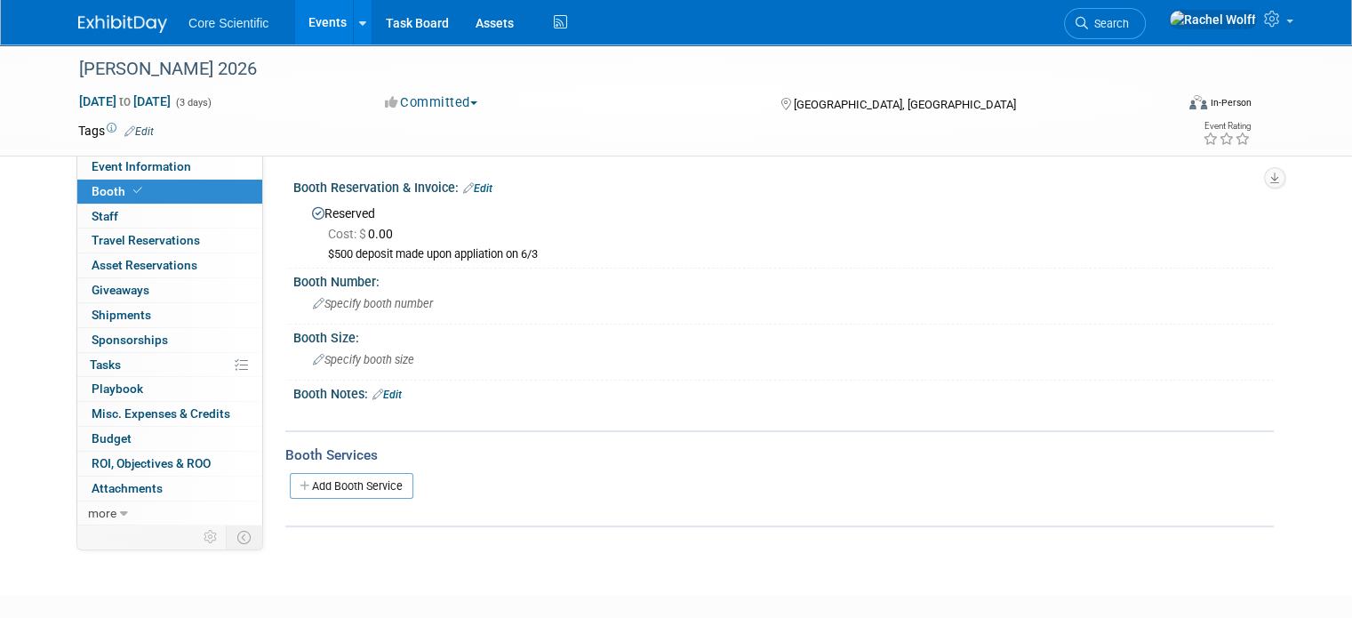
click at [369, 232] on span "Cost: $ 0.00" at bounding box center [364, 234] width 72 height 14
click at [475, 177] on div "Booth Reservation & Invoice: Edit" at bounding box center [783, 185] width 980 height 23
click at [469, 189] on link "Edit" at bounding box center [477, 188] width 29 height 12
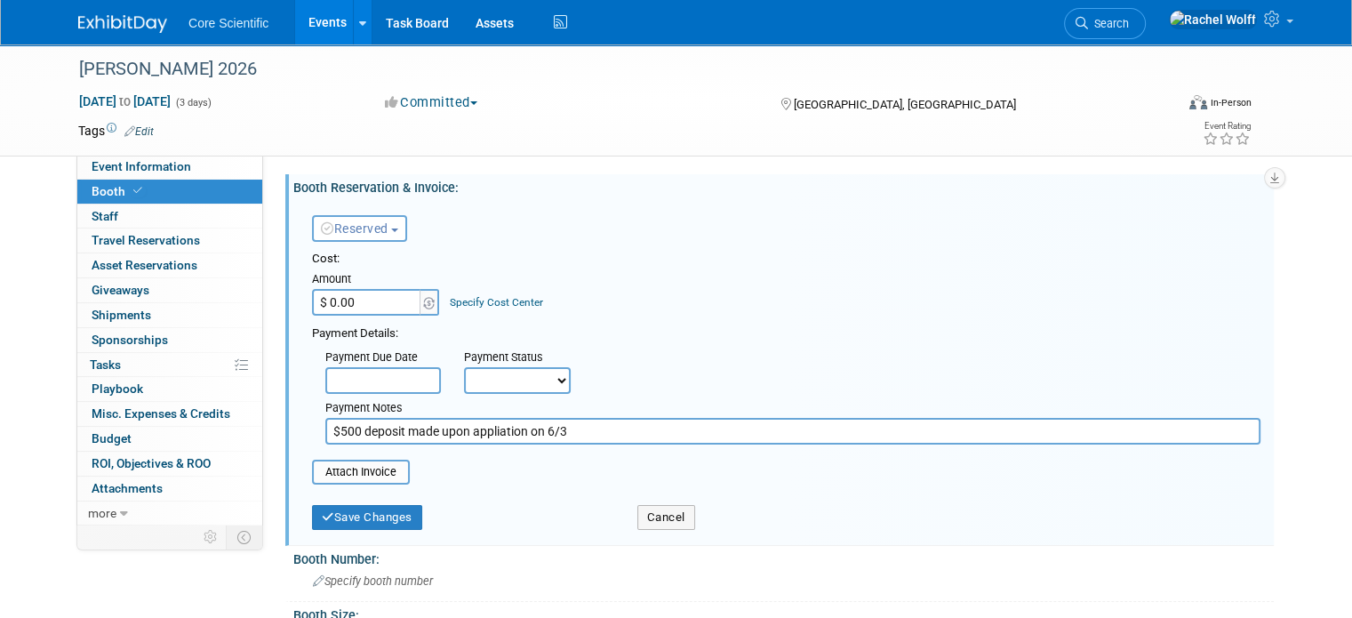
click at [511, 387] on select "Not Paid Yet Partially Paid Paid in Full" at bounding box center [517, 380] width 107 height 27
select select "2"
click at [464, 367] on select "Not Paid Yet Partially Paid Paid in Full" at bounding box center [517, 380] width 107 height 27
click at [366, 299] on input "$ 0.00" at bounding box center [367, 302] width 111 height 27
type input "$ 4,300.00"
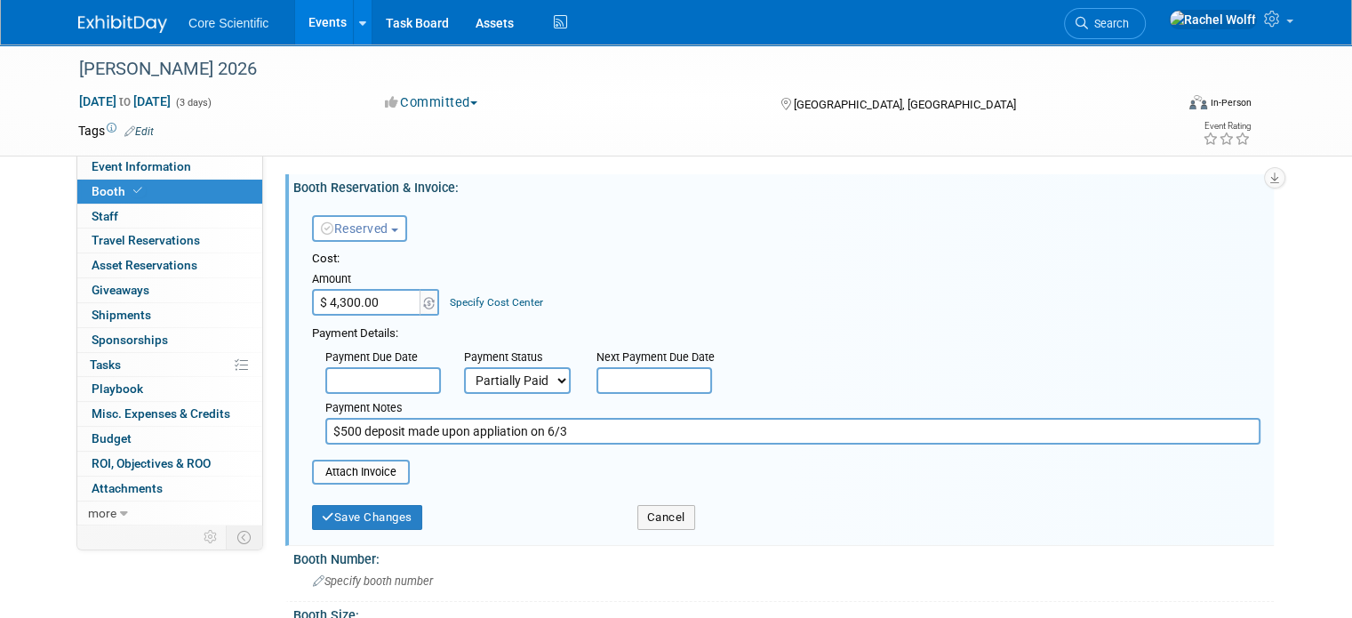
click at [860, 319] on div "Cost: Amount $ 4,300.00 Specify Cost Center Cost Center -- Not Specified --" at bounding box center [786, 348] width 948 height 194
click at [387, 511] on button "Save Changes" at bounding box center [367, 517] width 110 height 25
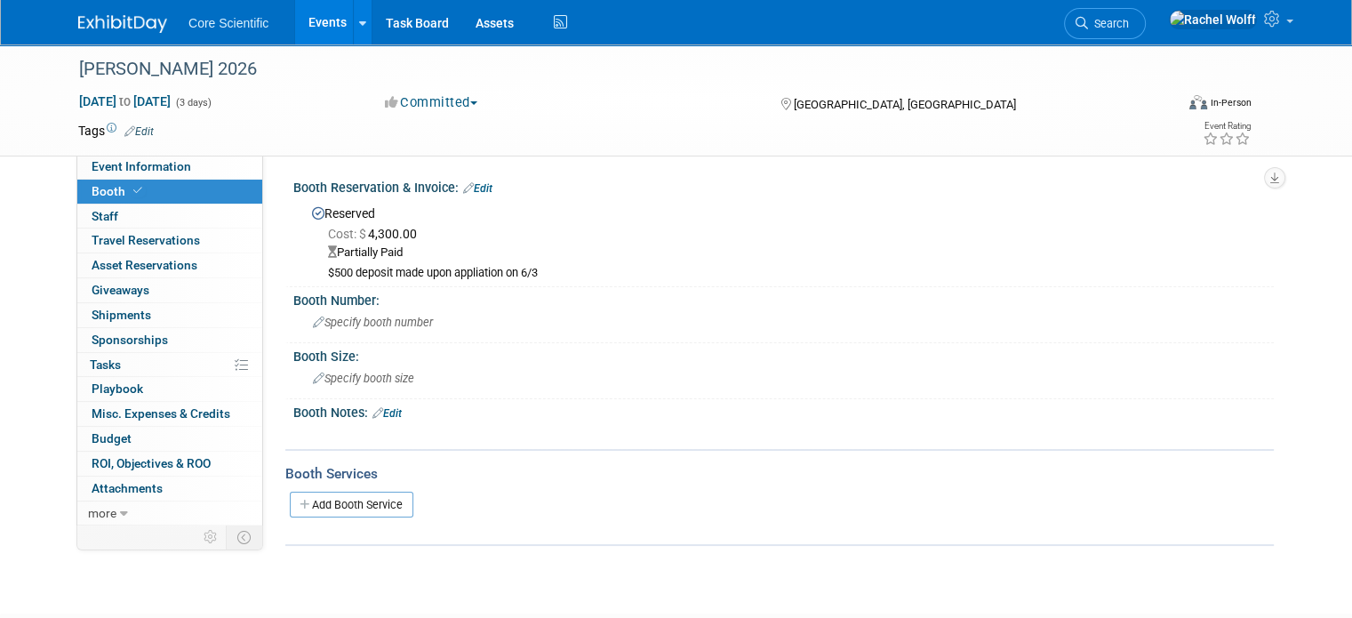
click at [363, 278] on div "$500 deposit made upon appliation on 6/3" at bounding box center [794, 273] width 932 height 15
click at [604, 278] on div "$500 deposit made upon appliation on 6/3" at bounding box center [794, 273] width 932 height 15
click at [138, 358] on link "0% Tasks 0%" at bounding box center [169, 365] width 185 height 24
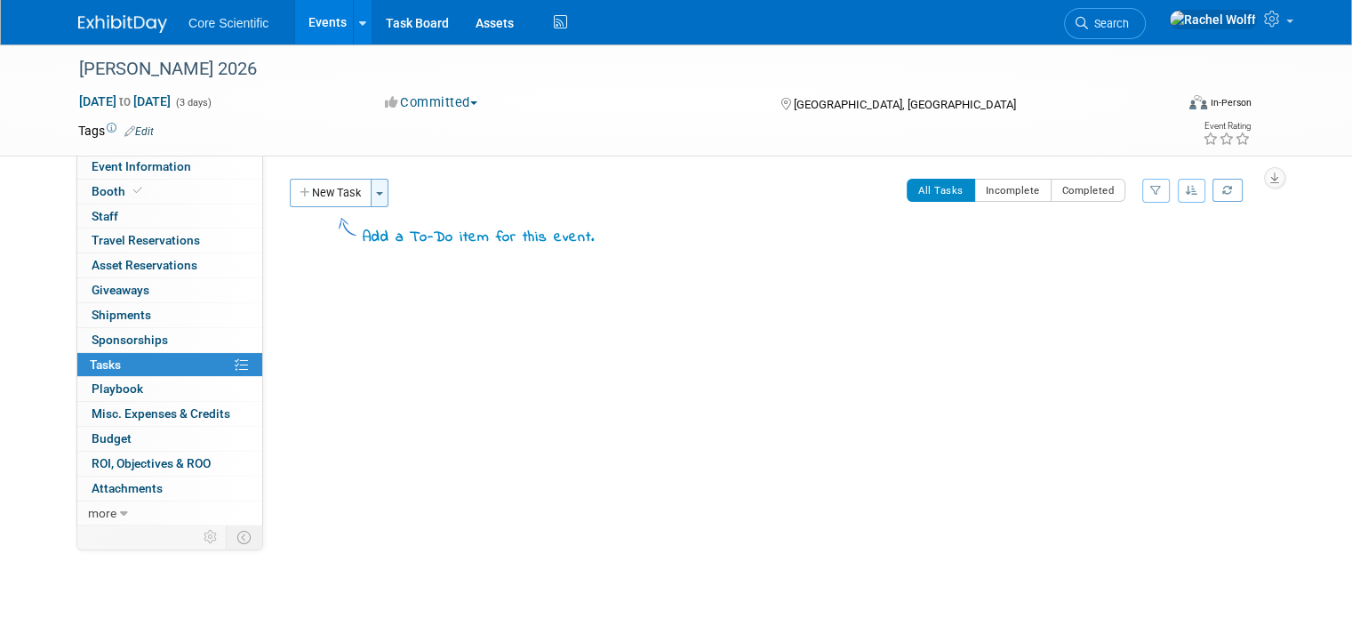
click at [371, 188] on button "Toggle Dropdown" at bounding box center [380, 193] width 18 height 28
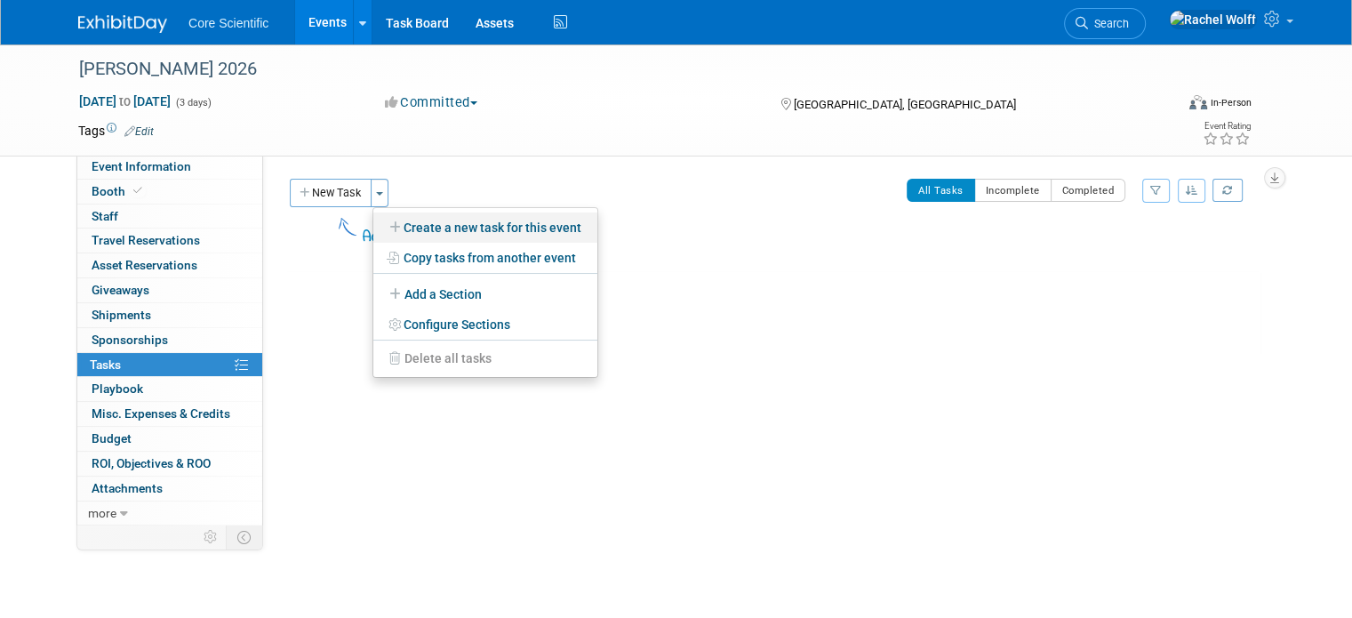
click at [395, 219] on link "Create a new task for this event" at bounding box center [485, 227] width 224 height 30
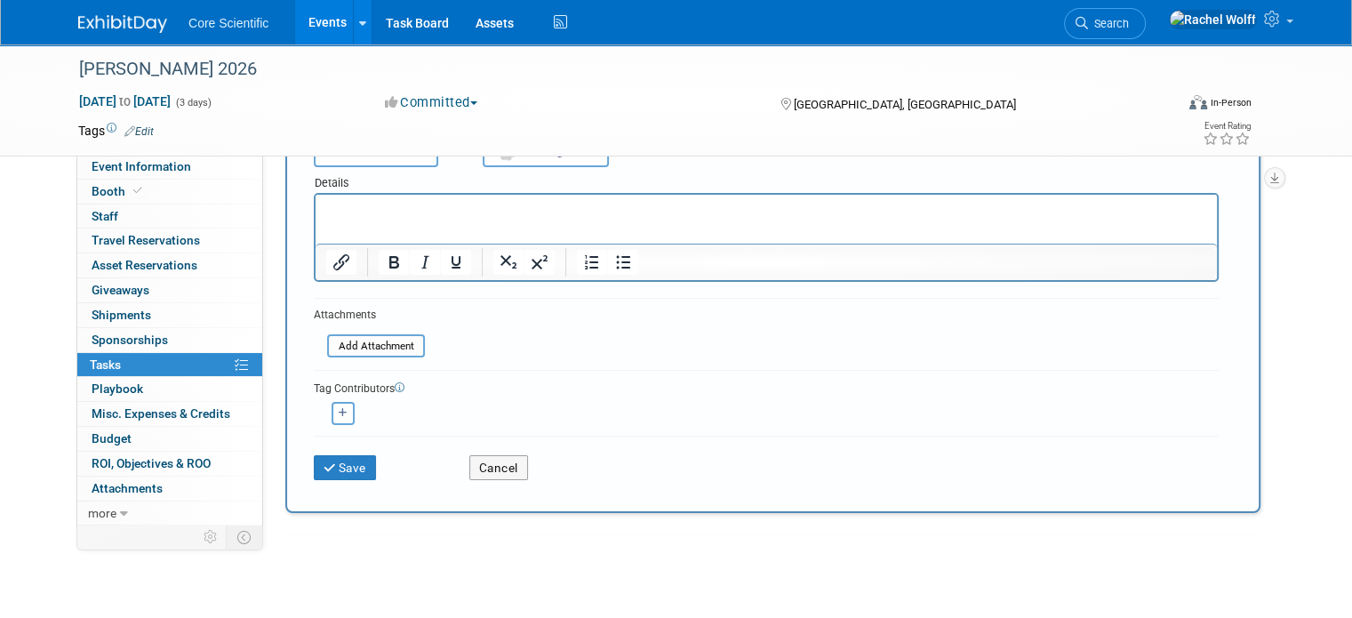
scroll to position [284, 0]
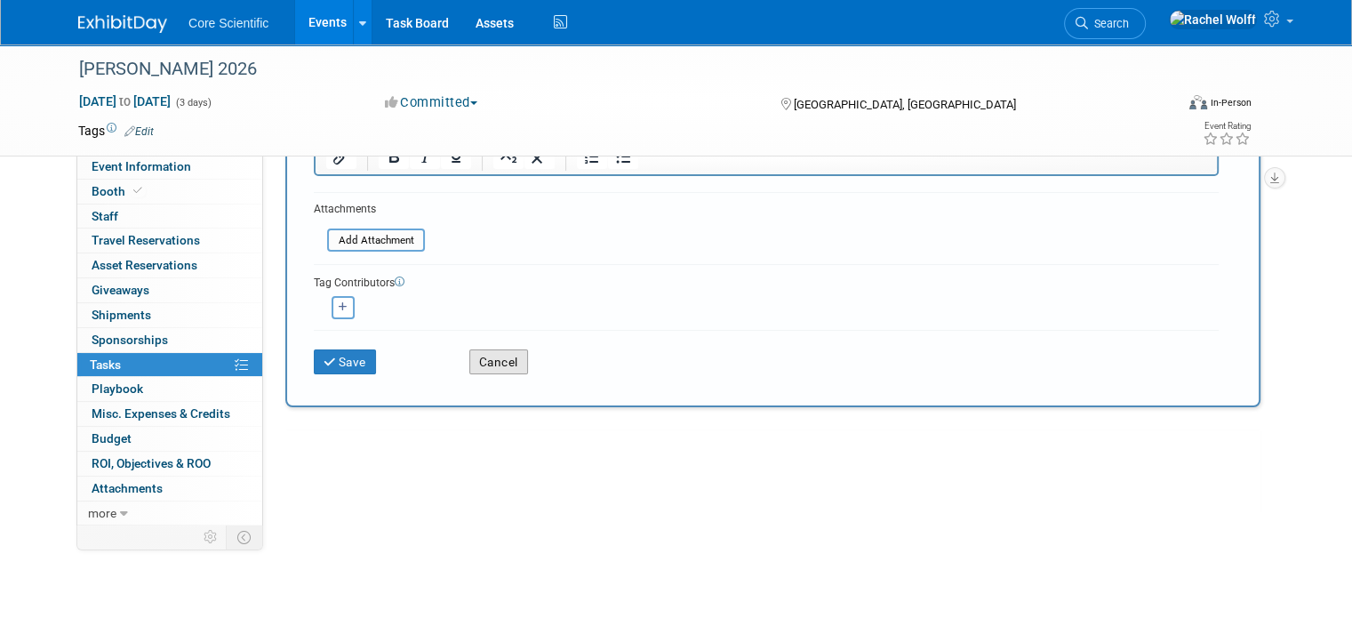
click at [494, 369] on button "Cancel" at bounding box center [498, 361] width 59 height 25
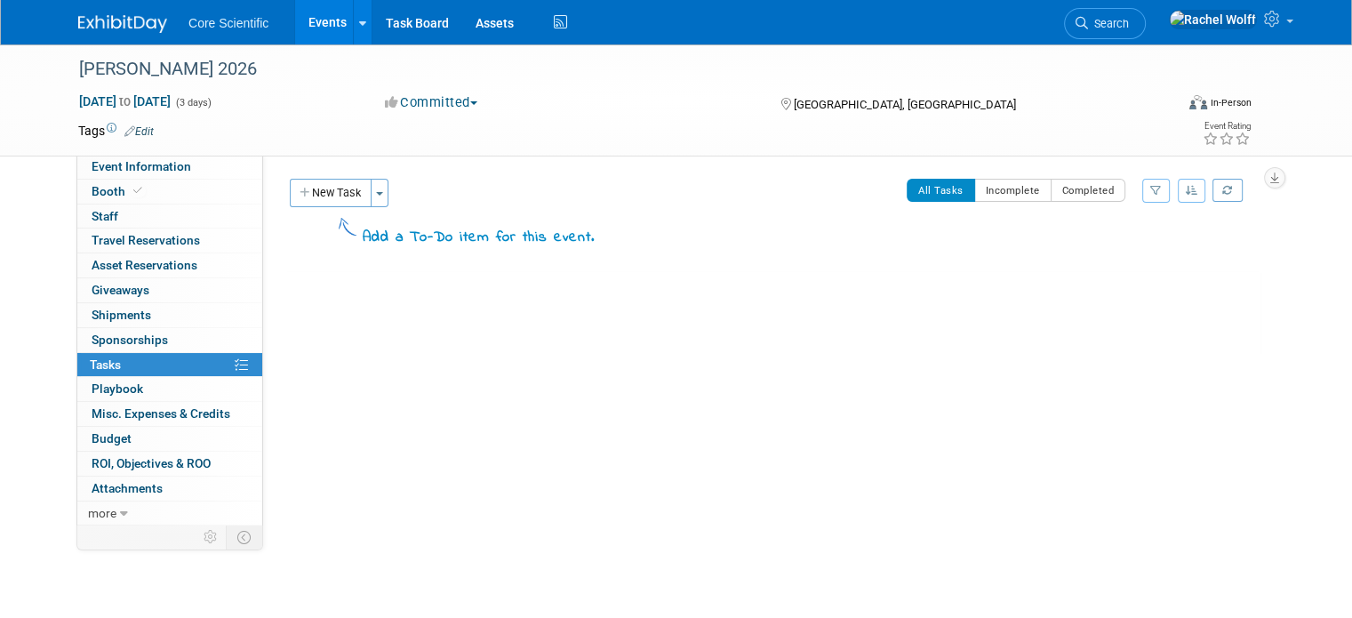
scroll to position [0, 0]
click at [371, 197] on button "Toggle Dropdown" at bounding box center [380, 193] width 18 height 28
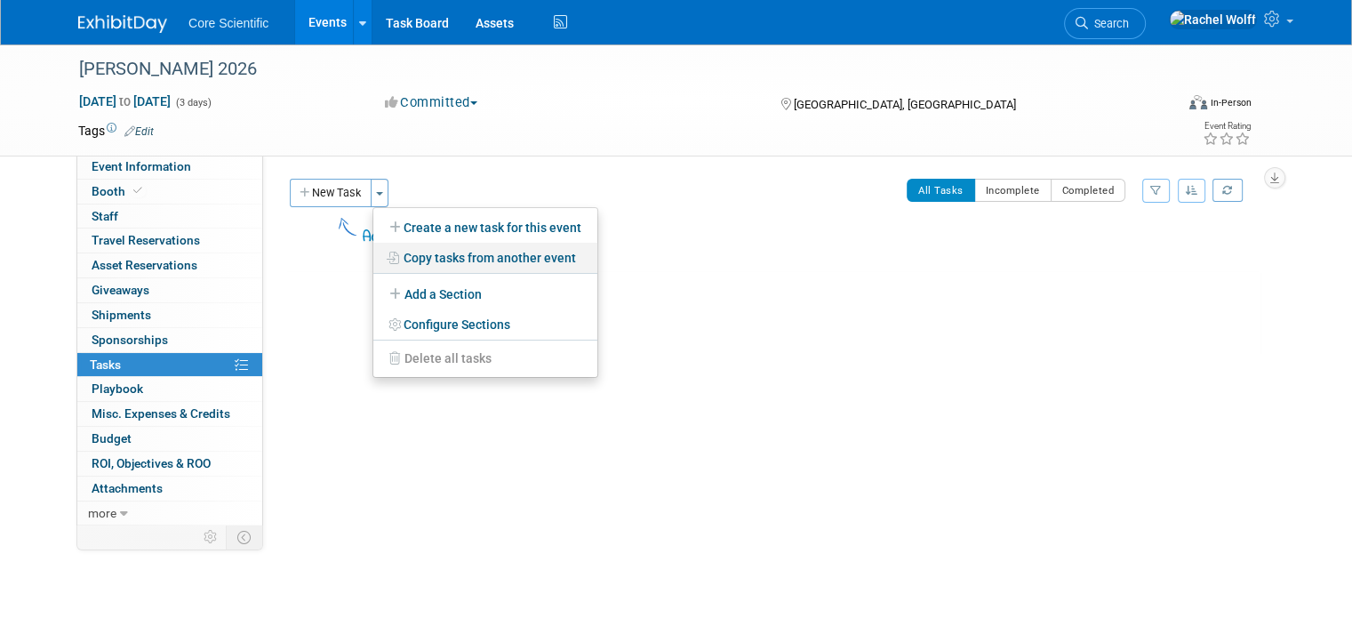
click at [406, 264] on link "Copy tasks from another event" at bounding box center [485, 258] width 224 height 30
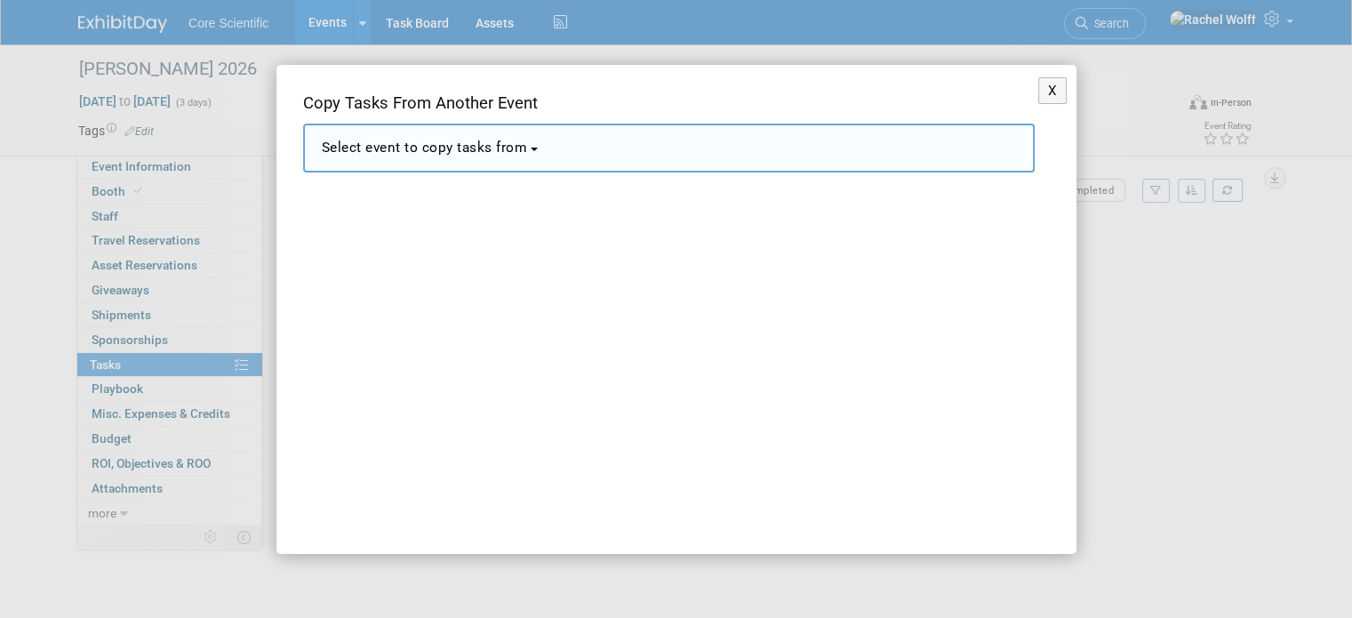
click at [470, 151] on span "Select event to copy tasks from" at bounding box center [425, 148] width 206 height 16
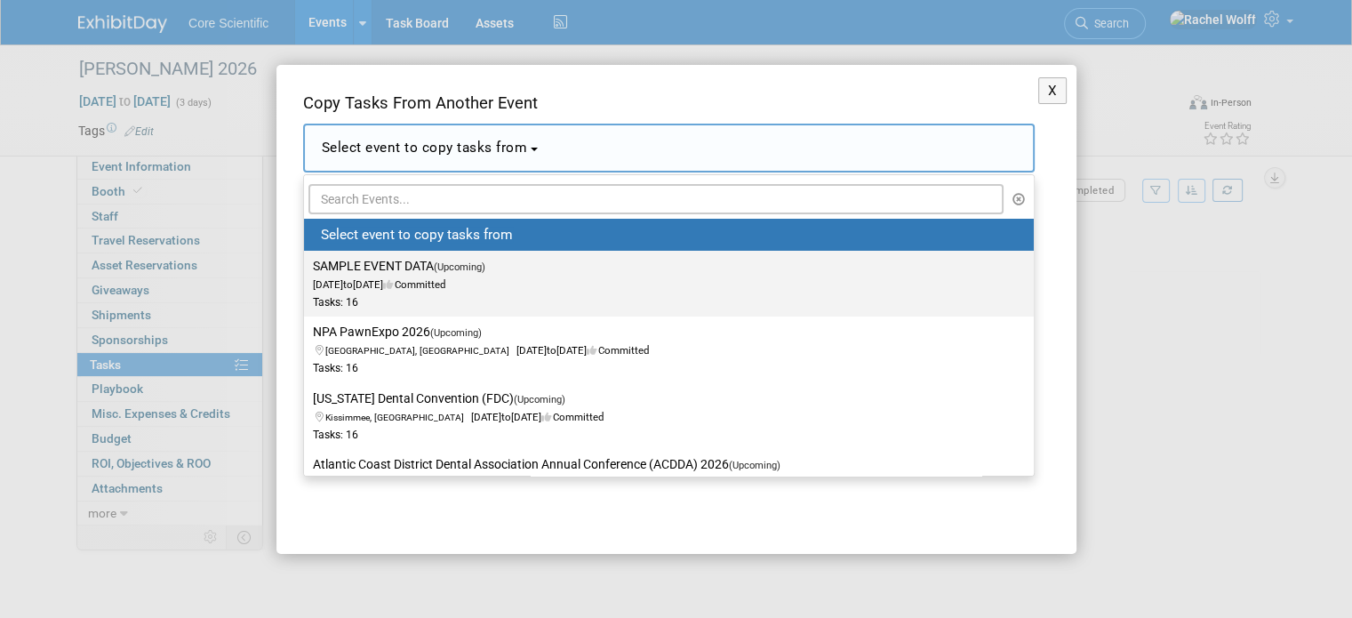
click at [474, 278] on span "Jan 1, 2028 to Jan 4, 2028 Committed" at bounding box center [404, 275] width 183 height 30
click at [307, 272] on input "SAMPLE EVENT DATA (Upcoming) Jan 1, 2028 to Jan 4, 2028 Committed Tasks: 16" at bounding box center [301, 266] width 12 height 12
select select "11090879"
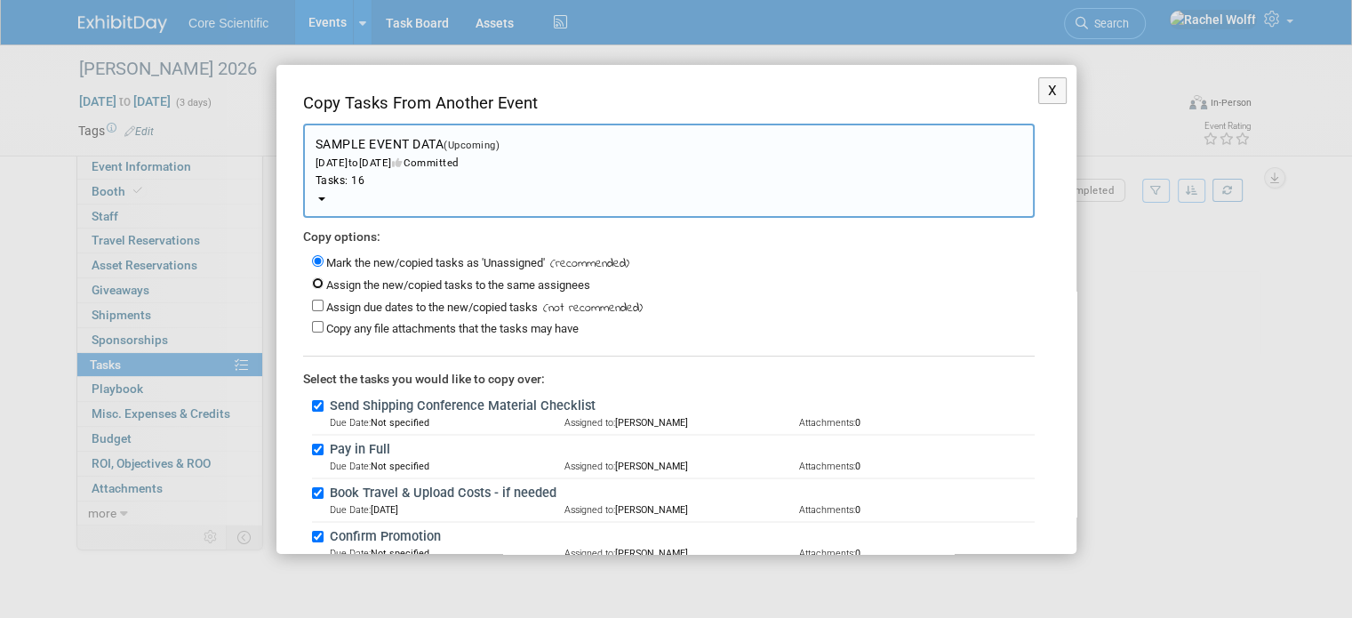
click at [318, 277] on input "Assign the new/copied tasks to the same assignees" at bounding box center [318, 283] width 12 height 12
radio input "true"
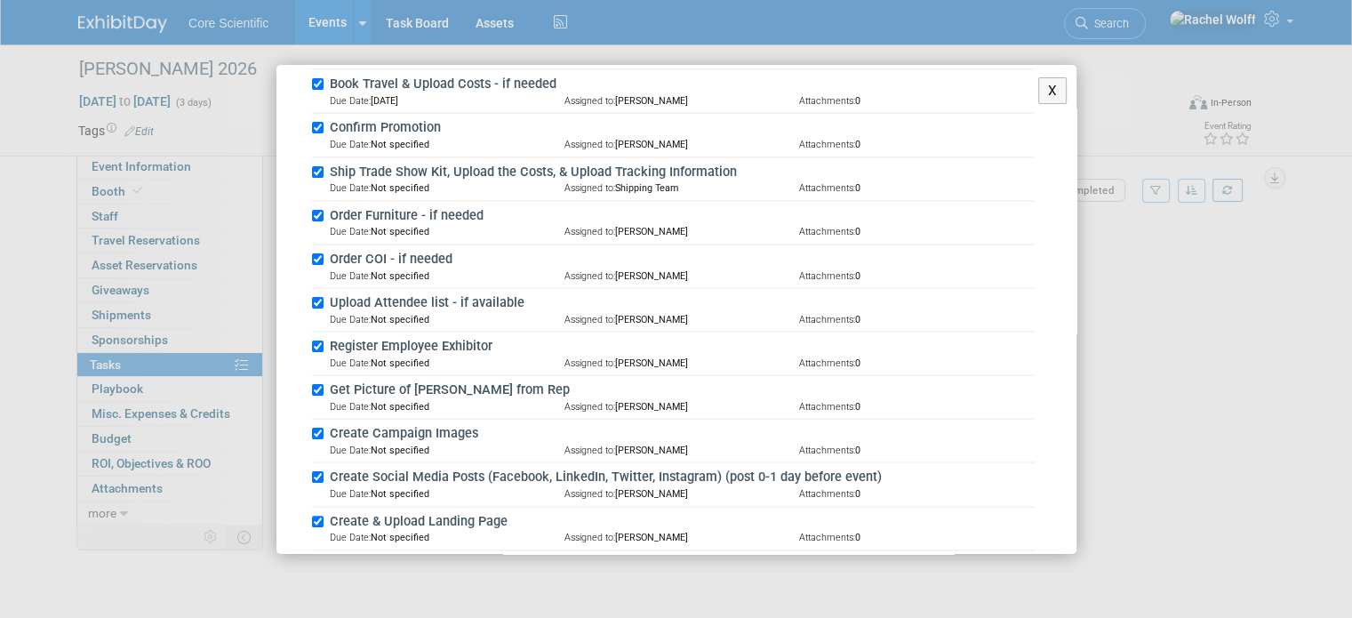
scroll to position [609, 0]
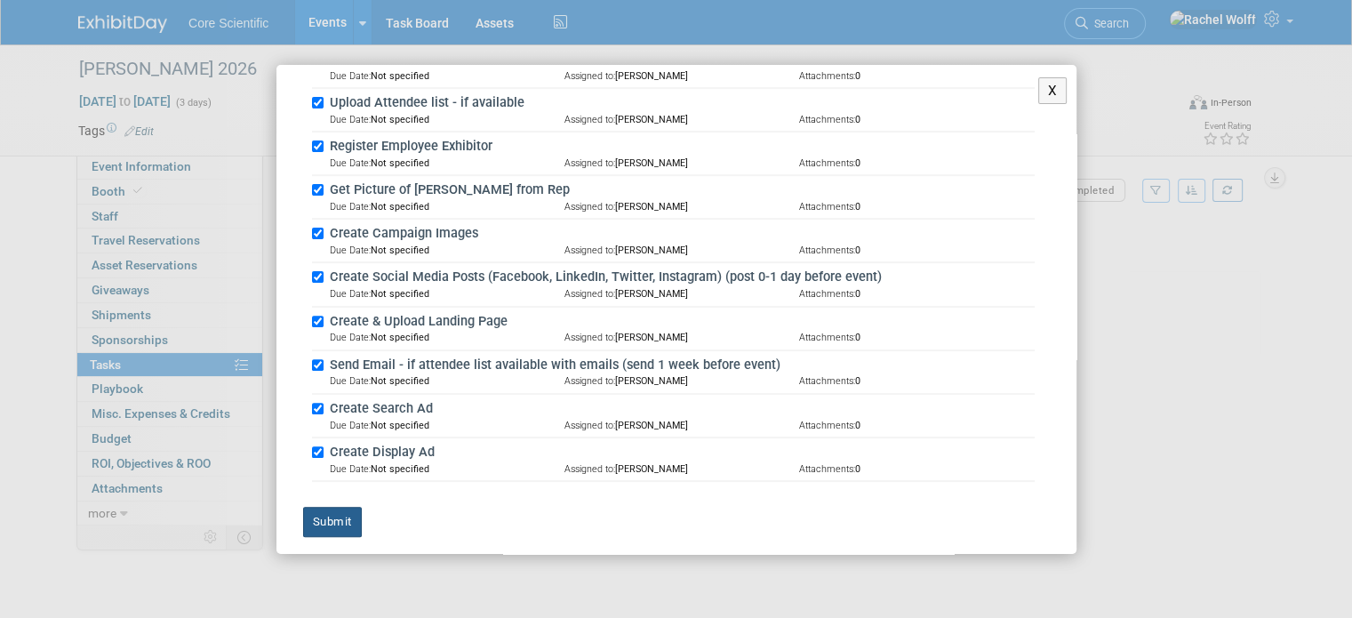
click at [341, 517] on button "Submit" at bounding box center [332, 522] width 59 height 30
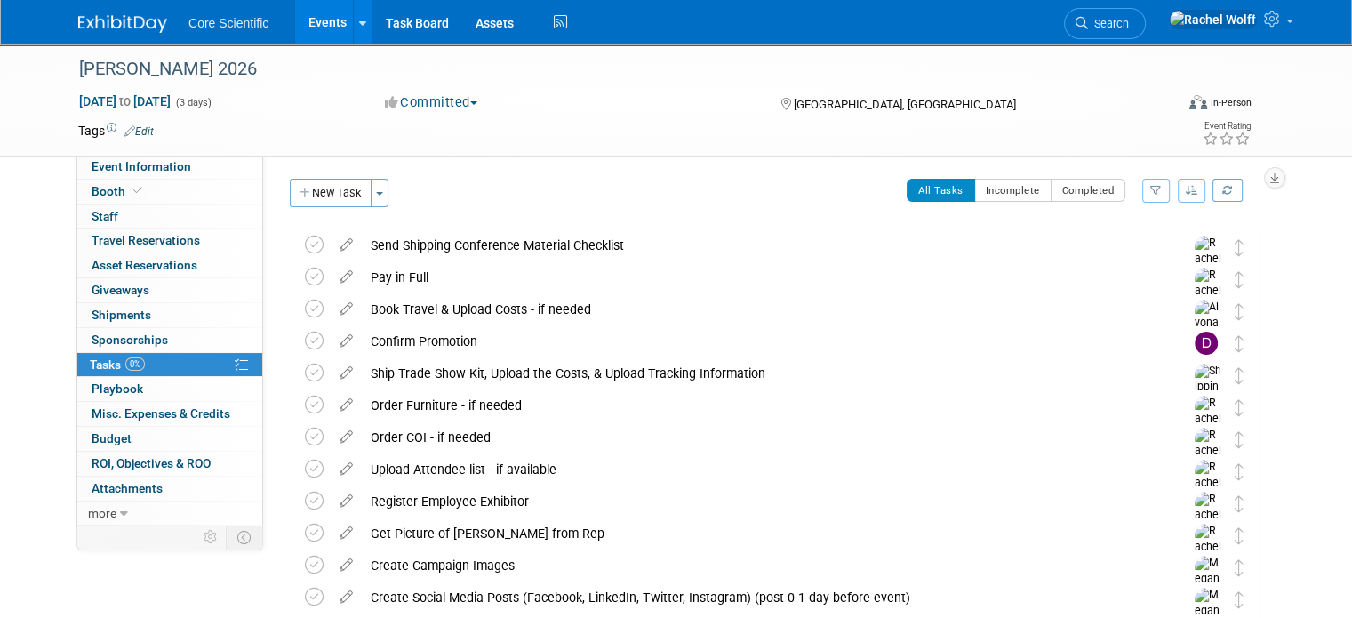
click at [127, 21] on img at bounding box center [122, 24] width 89 height 18
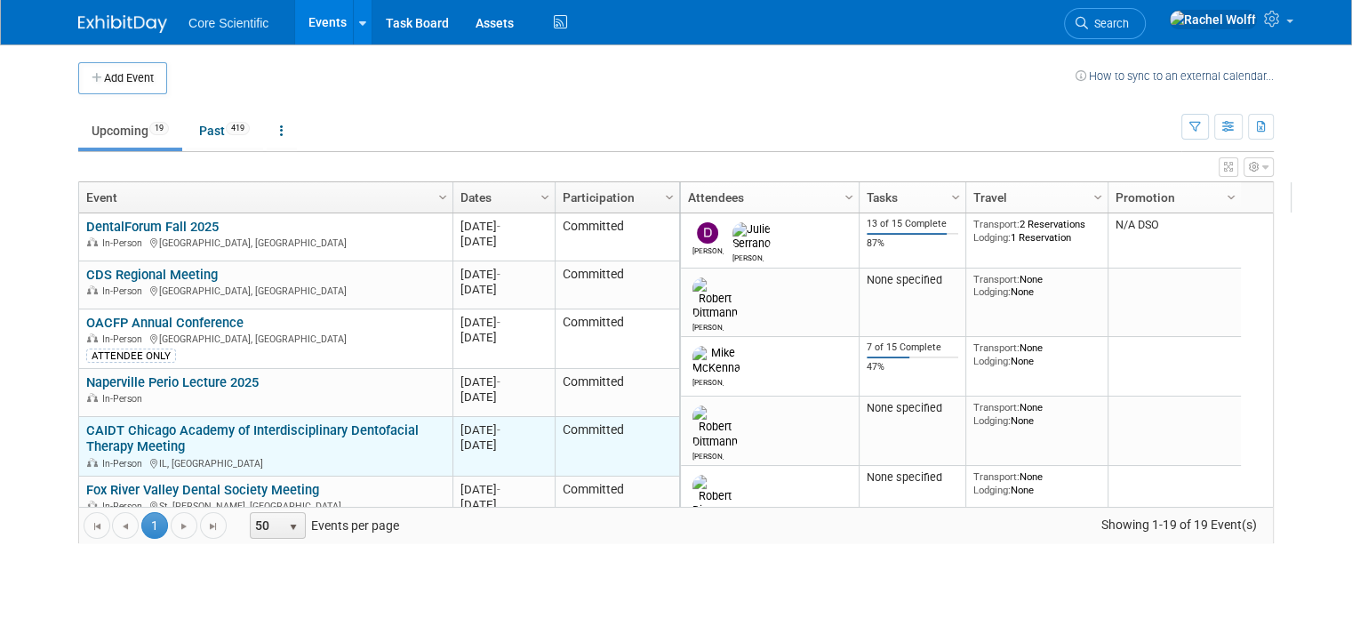
scroll to position [110, 0]
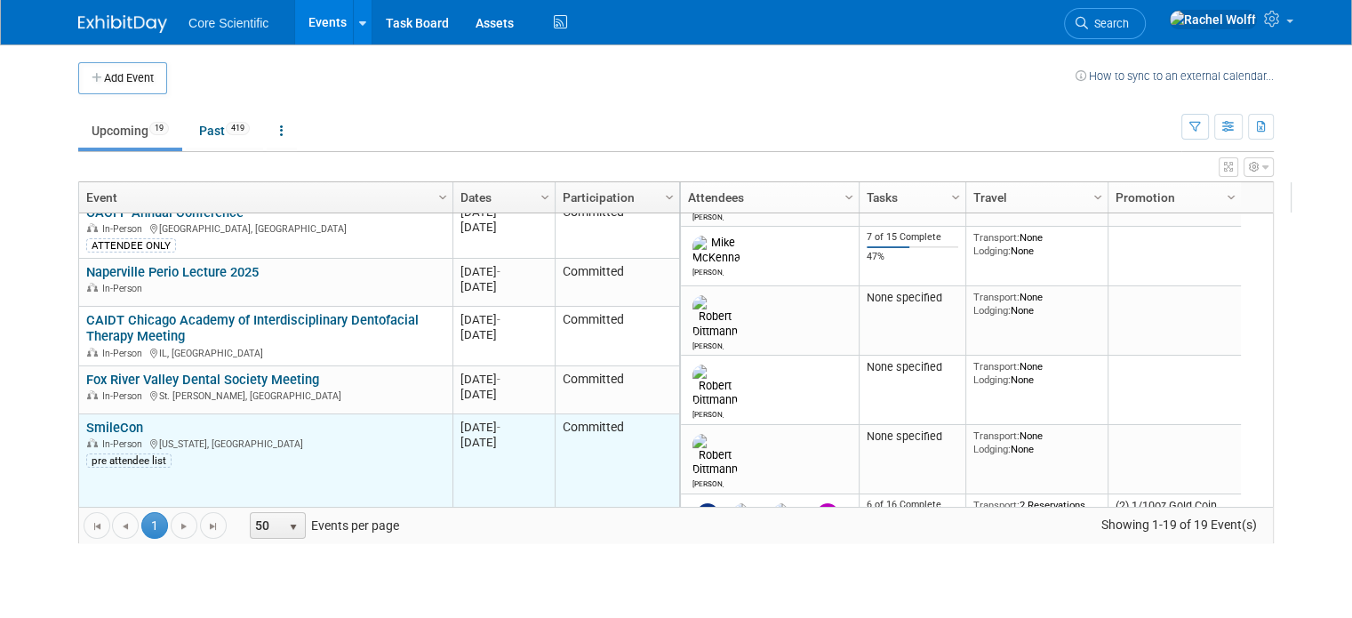
click at [116, 422] on link "SmileCon" at bounding box center [114, 427] width 57 height 16
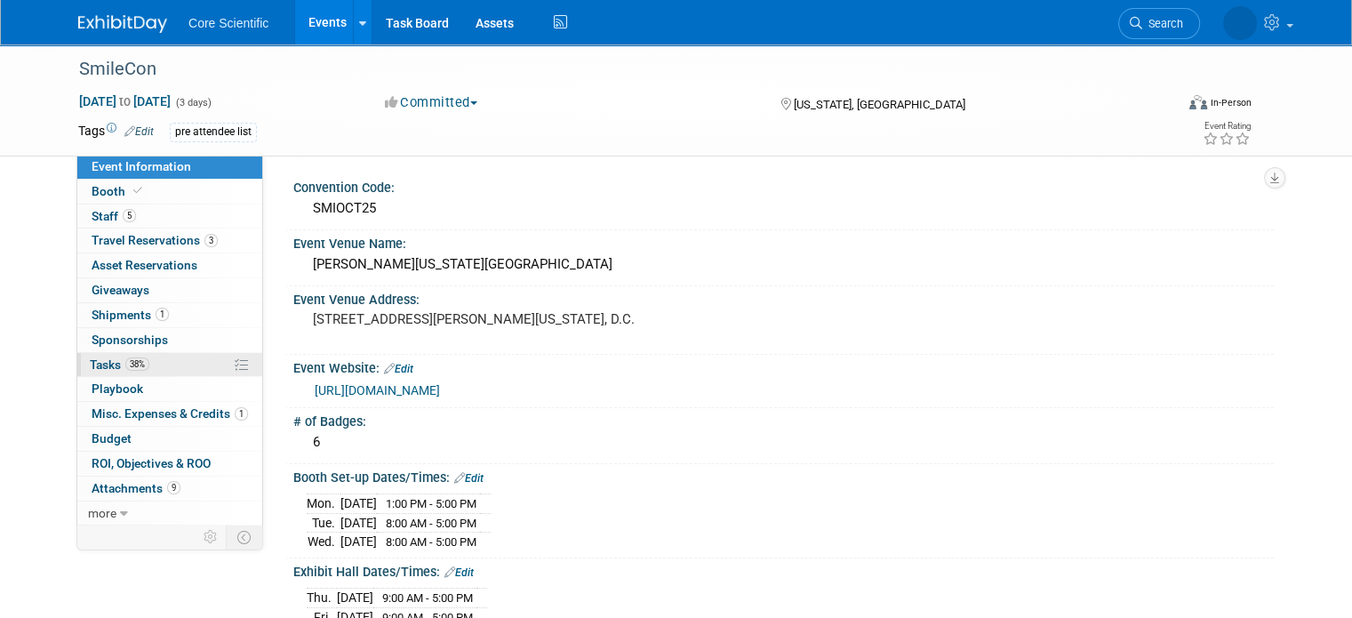
click at [153, 361] on link "38% Tasks 38%" at bounding box center [169, 365] width 185 height 24
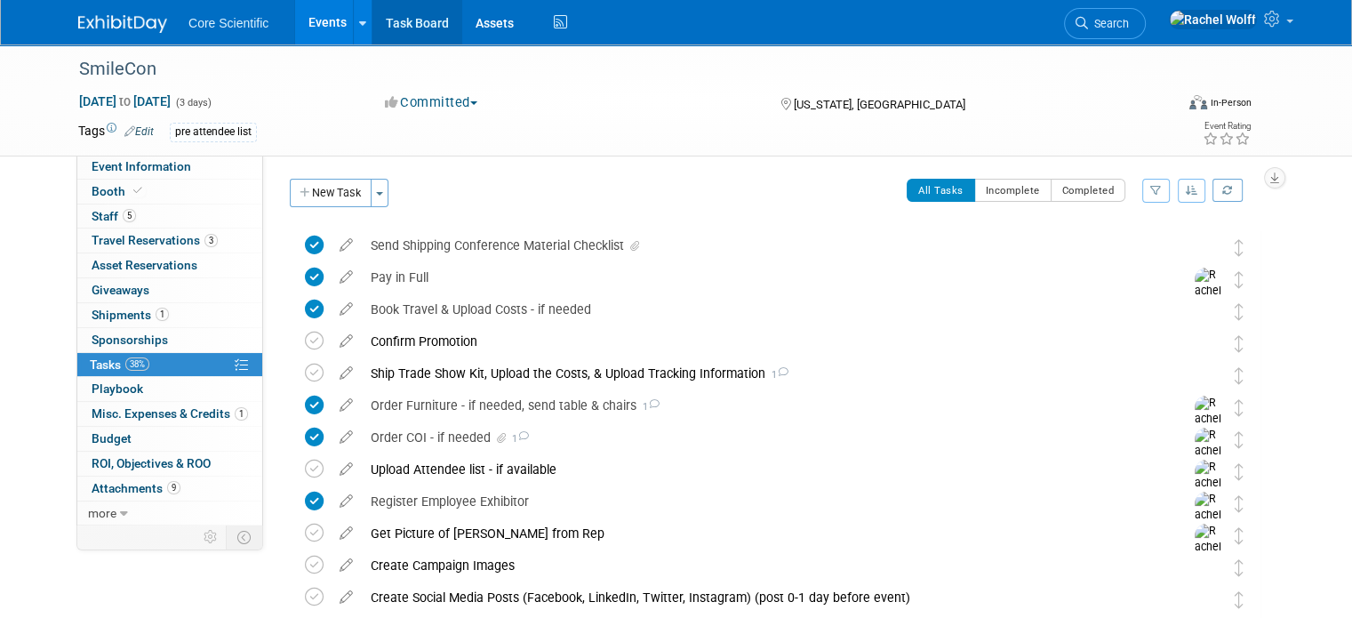
click at [396, 28] on link "Task Board" at bounding box center [417, 22] width 90 height 44
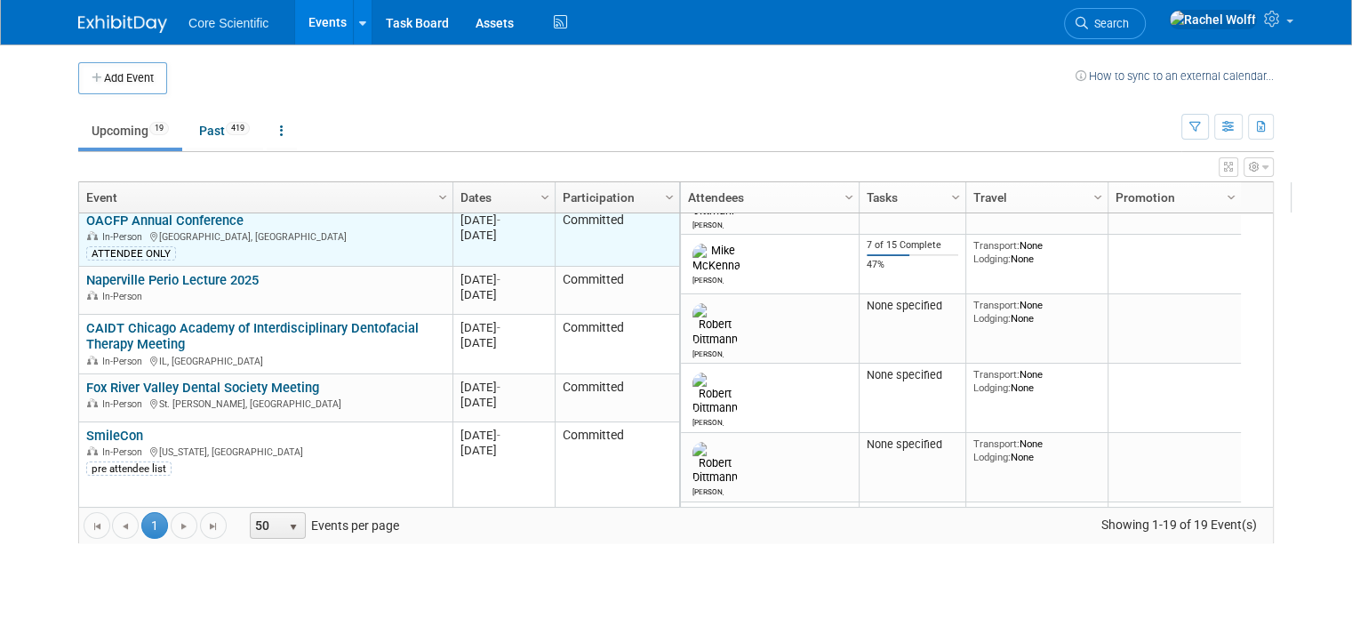
scroll to position [117, 0]
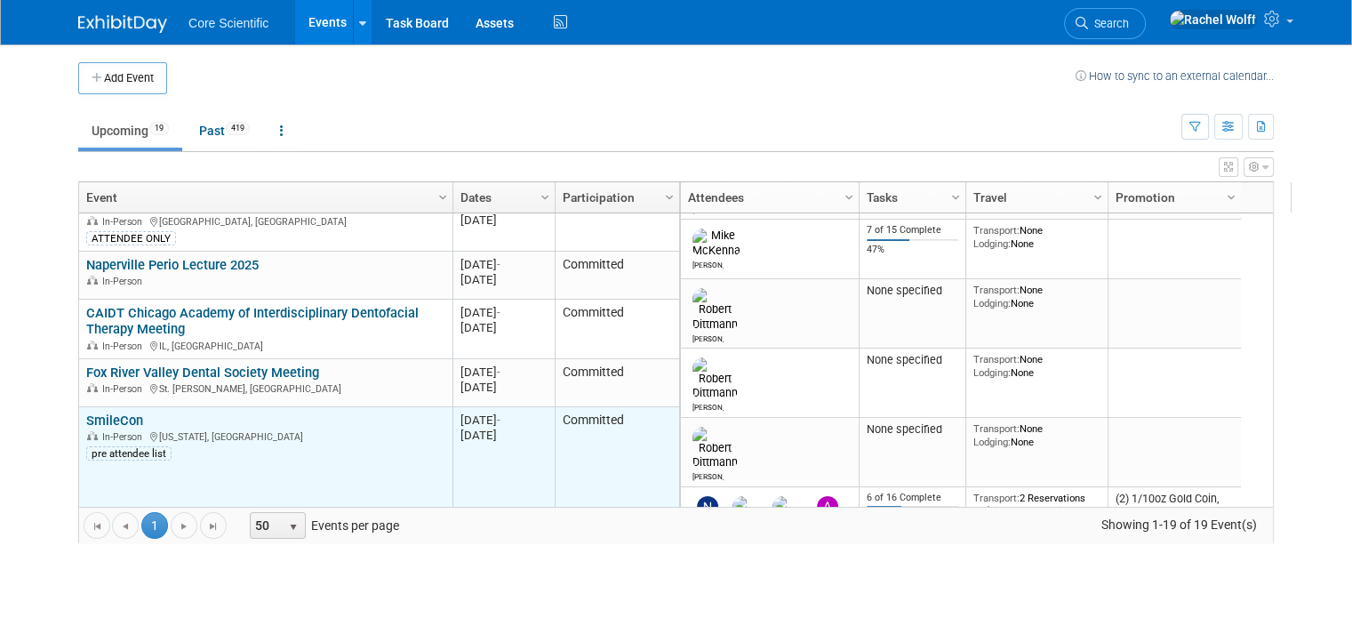
click at [107, 419] on link "SmileCon" at bounding box center [114, 420] width 57 height 16
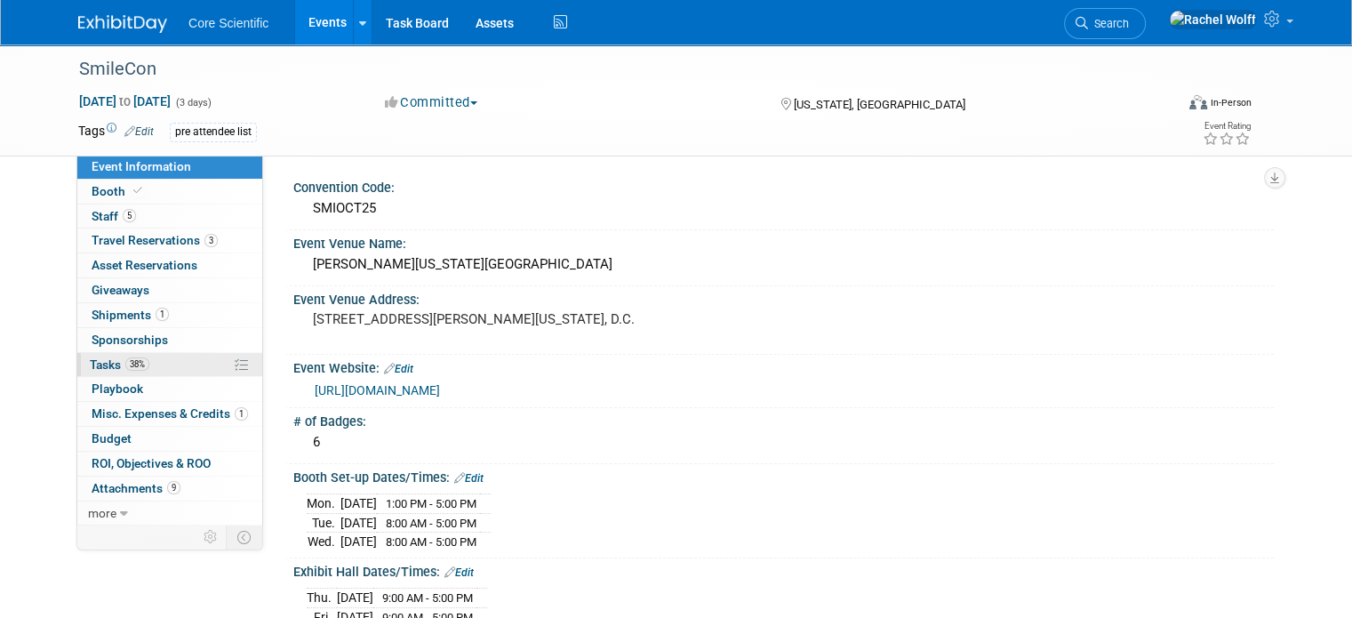
click at [152, 365] on link "38% Tasks 38%" at bounding box center [169, 365] width 185 height 24
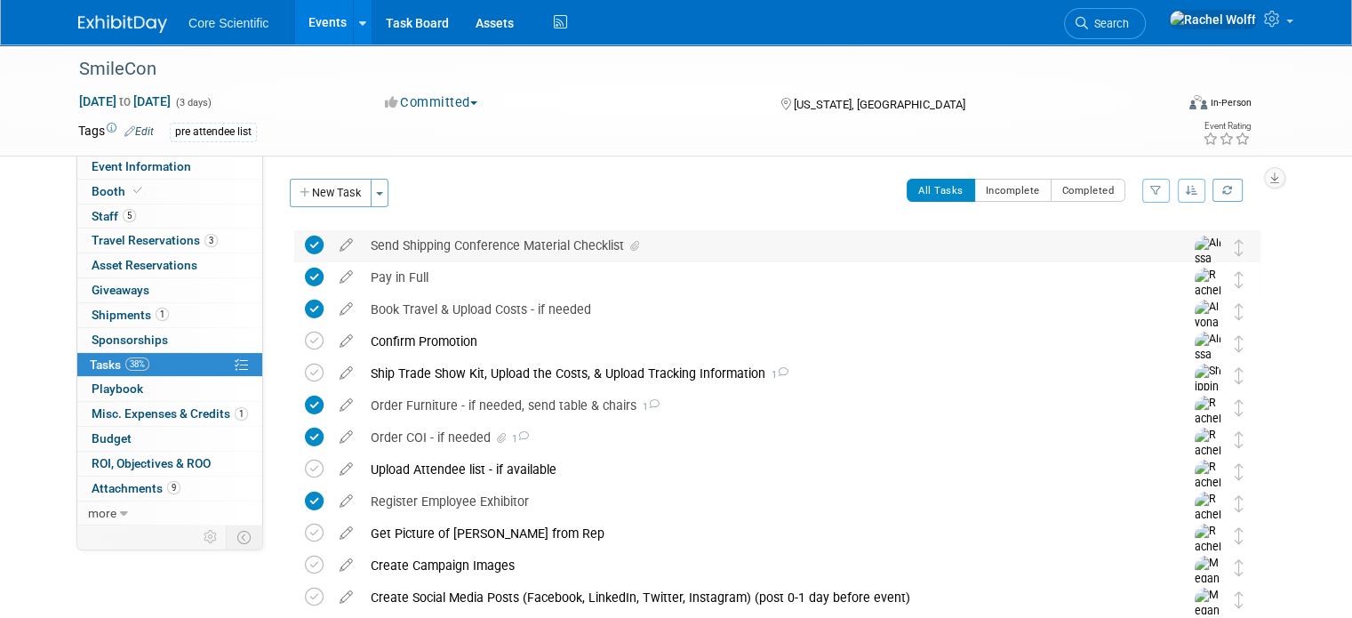
click at [630, 247] on icon at bounding box center [634, 246] width 9 height 11
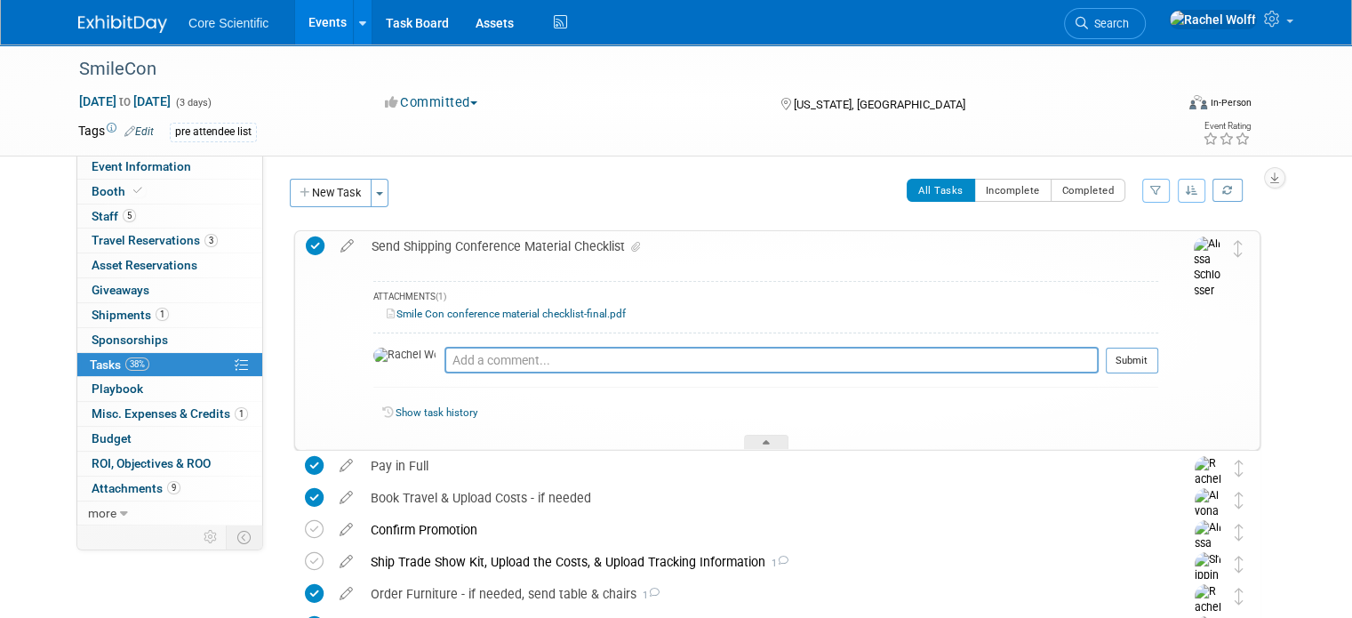
click at [501, 315] on link "Smile Con conference material checklist-final.pdf" at bounding box center [506, 313] width 239 height 12
click at [84, 10] on link at bounding box center [133, 15] width 110 height 14
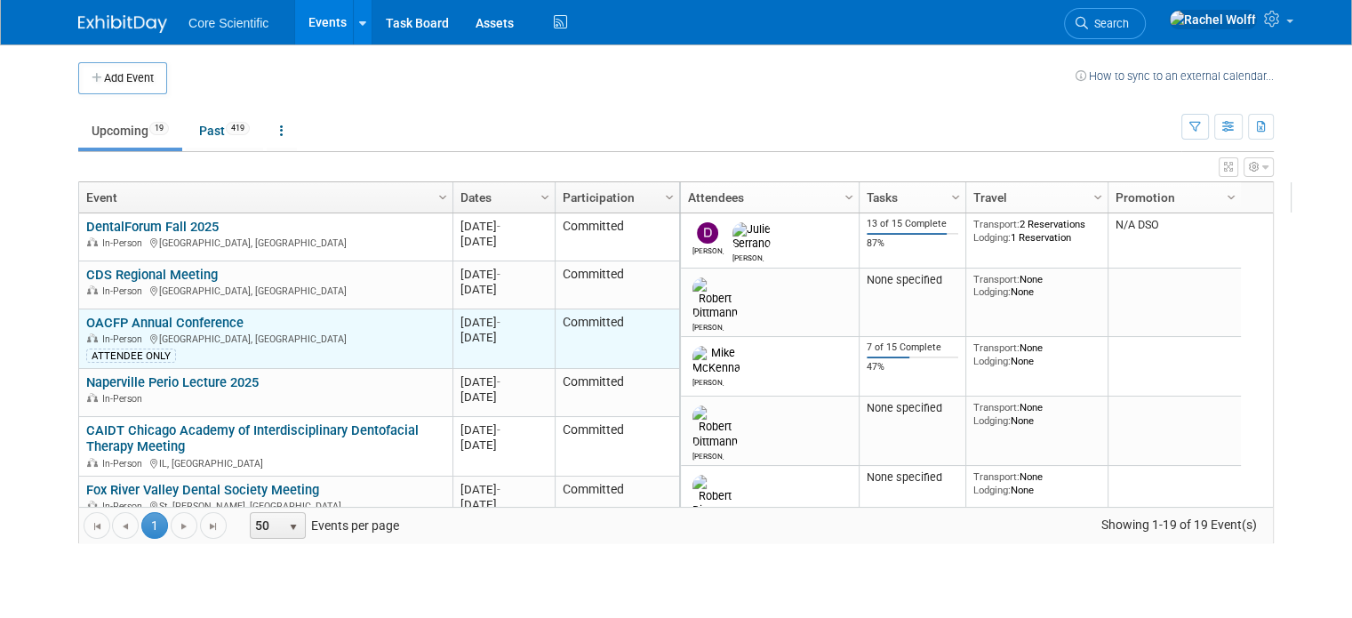
click at [199, 326] on link "OACFP Annual Conference" at bounding box center [164, 323] width 157 height 16
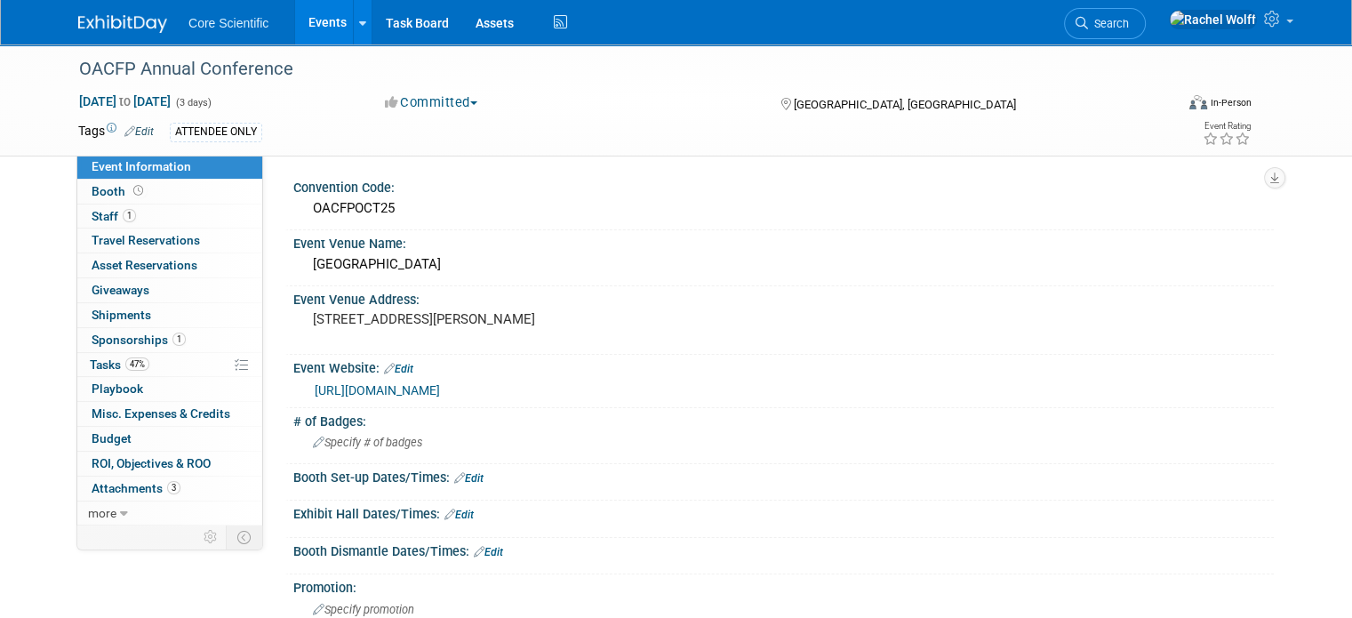
click at [111, 25] on img at bounding box center [122, 24] width 89 height 18
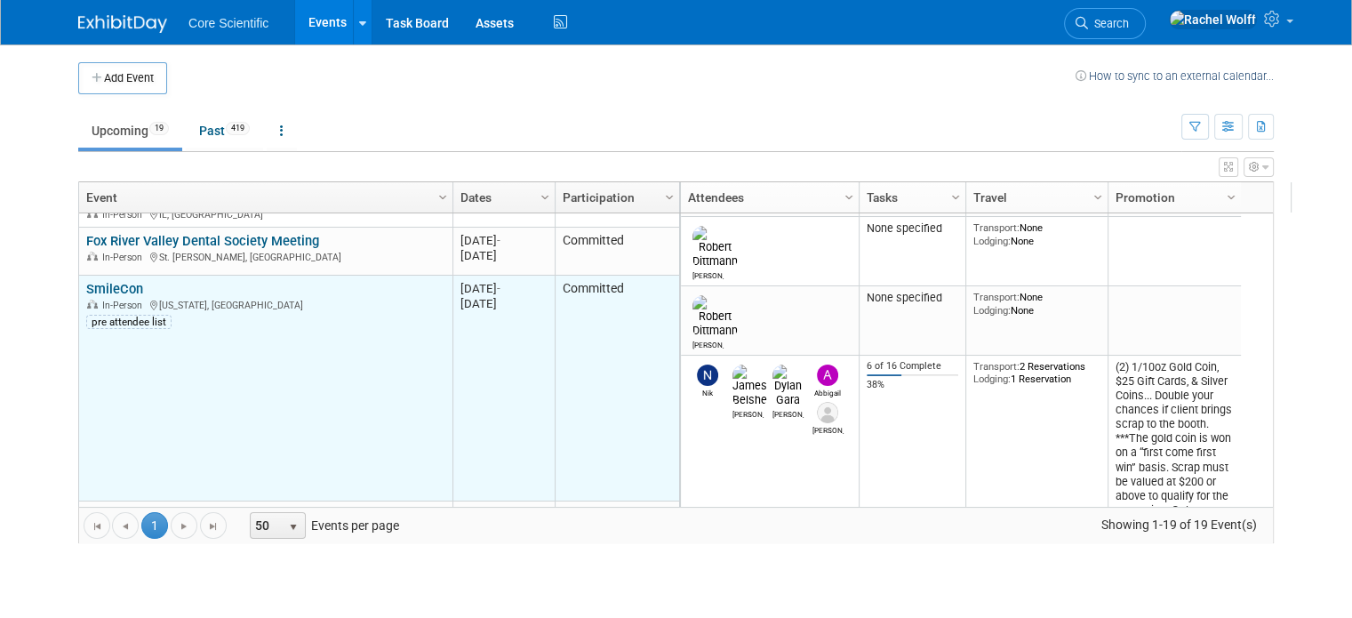
click at [117, 291] on link "SmileCon" at bounding box center [114, 289] width 57 height 16
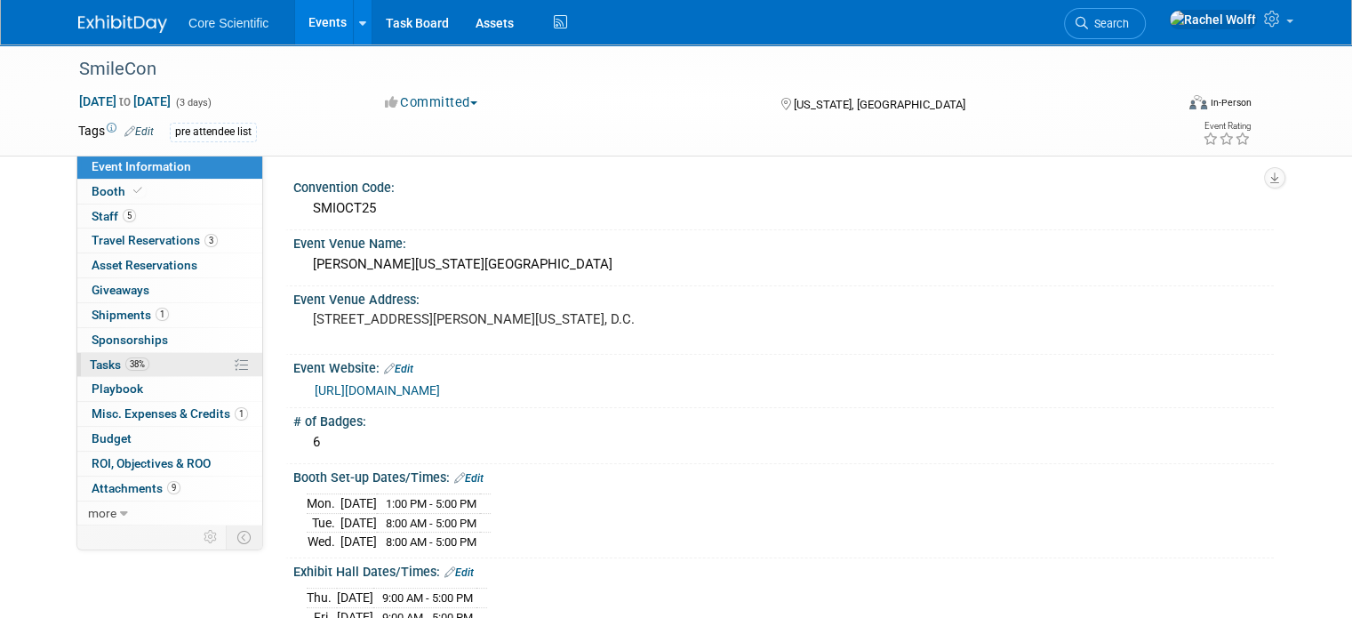
click at [125, 357] on span "38%" at bounding box center [137, 363] width 24 height 13
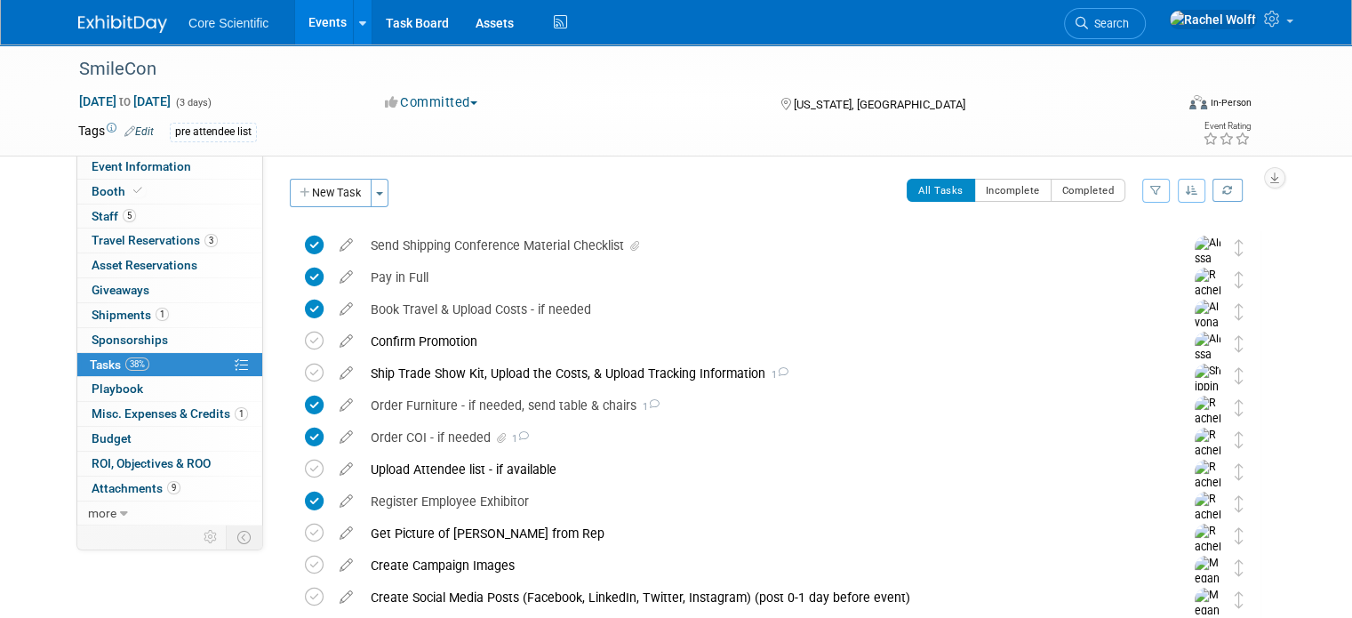
click at [96, 13] on link at bounding box center [133, 15] width 110 height 14
